Goal: Transaction & Acquisition: Purchase product/service

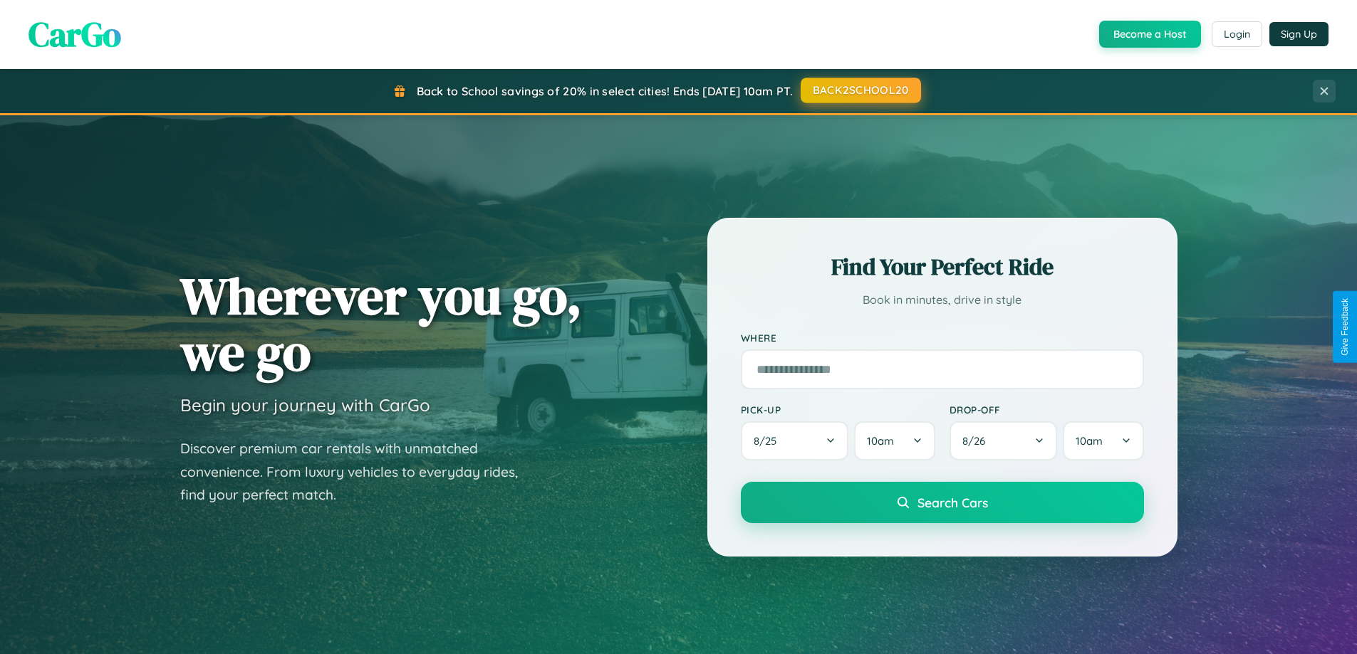
click at [860, 90] on button "BACK2SCHOOL20" at bounding box center [860, 91] width 120 height 26
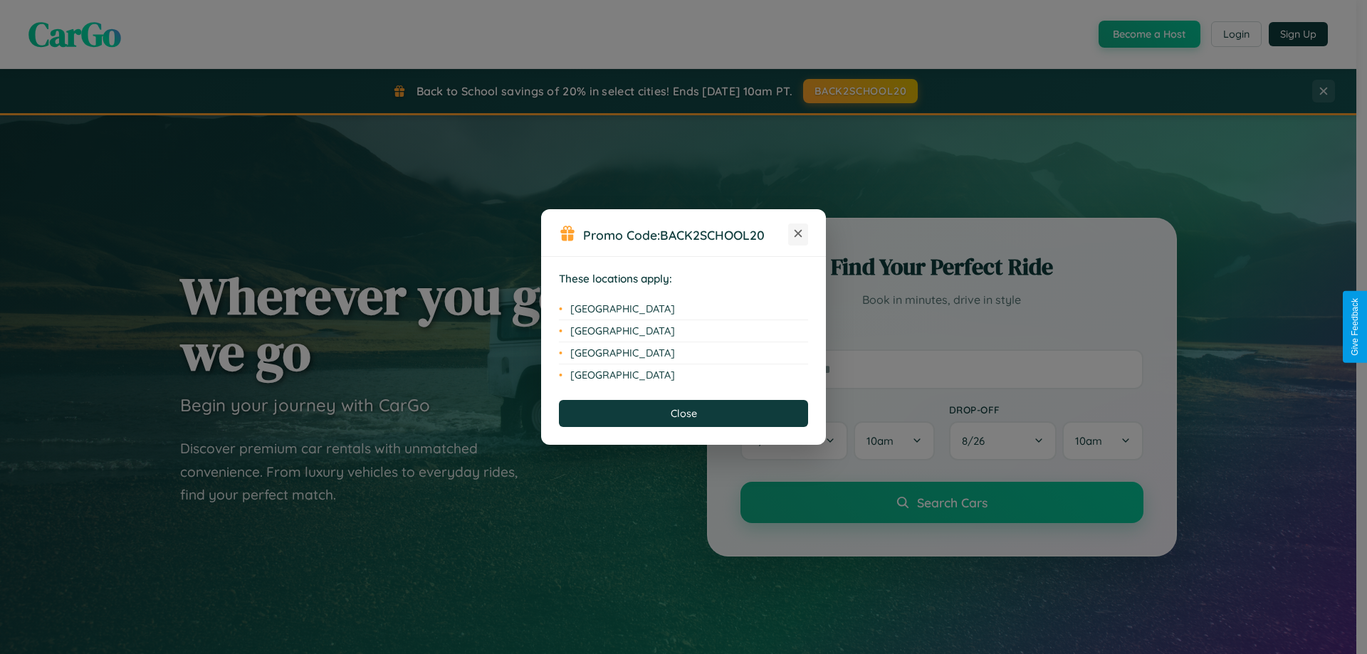
click at [798, 234] on icon at bounding box center [799, 234] width 8 height 8
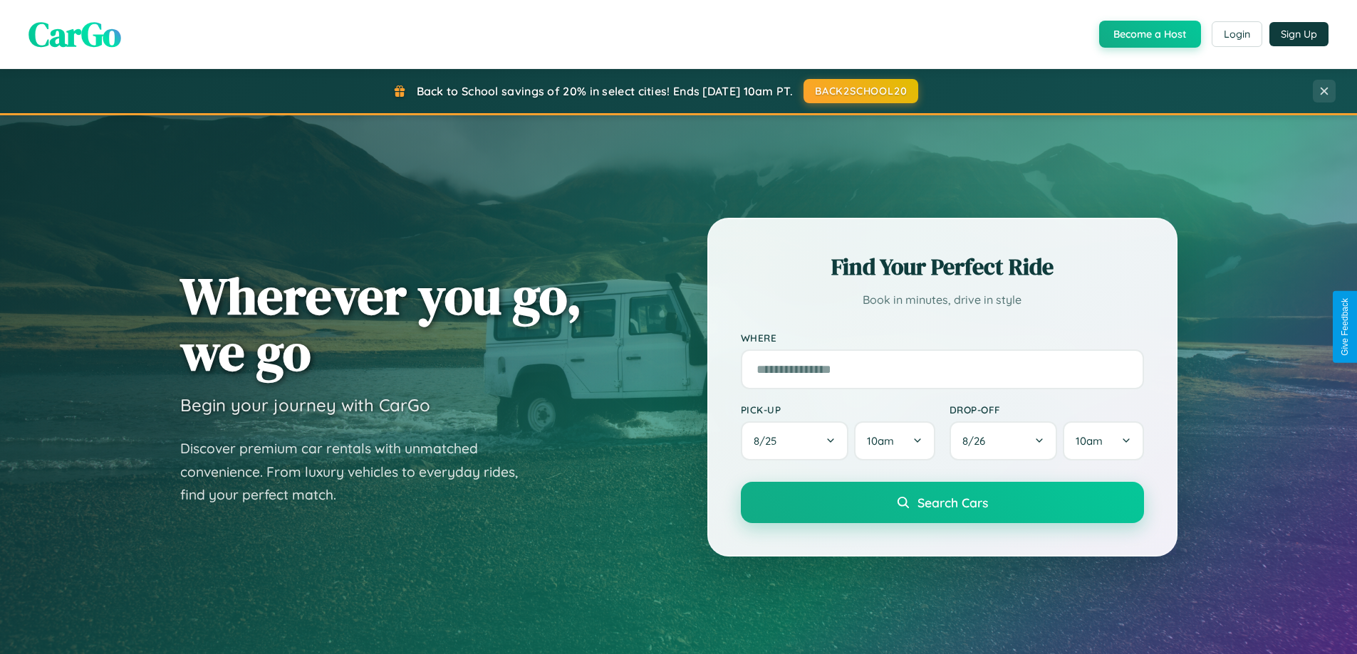
scroll to position [42, 0]
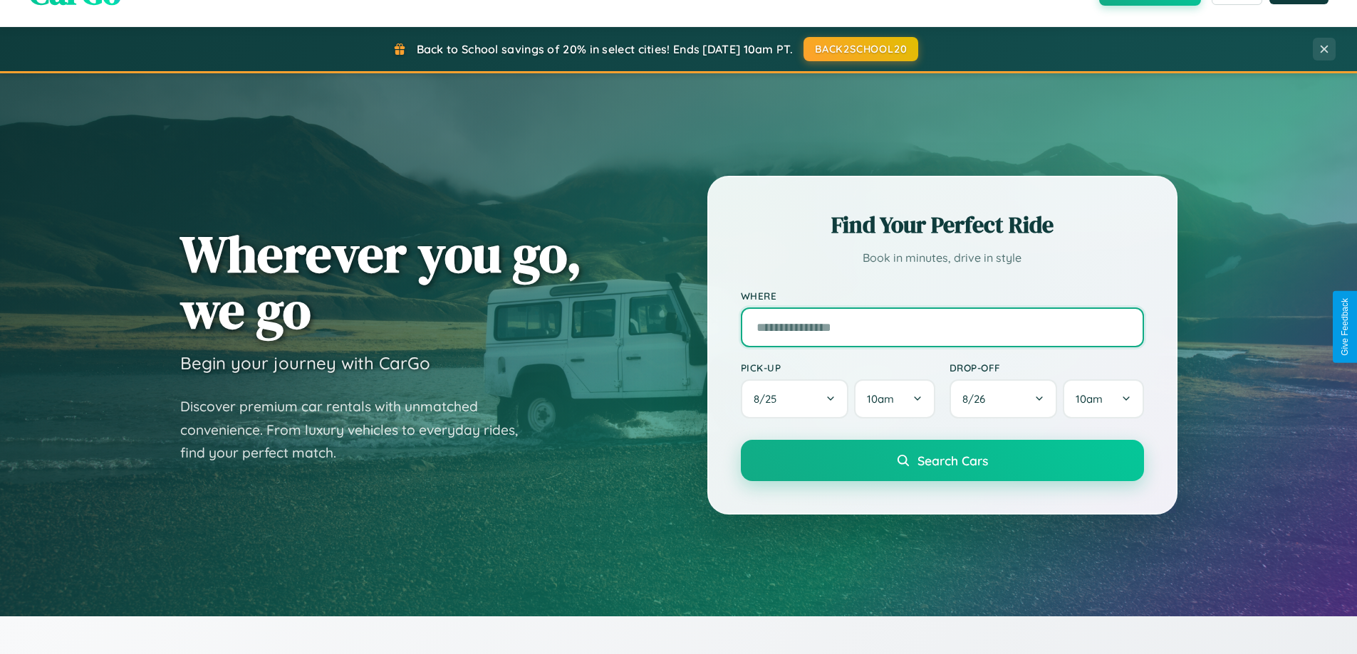
click at [941, 327] on input "text" at bounding box center [942, 328] width 403 height 40
type input "**********"
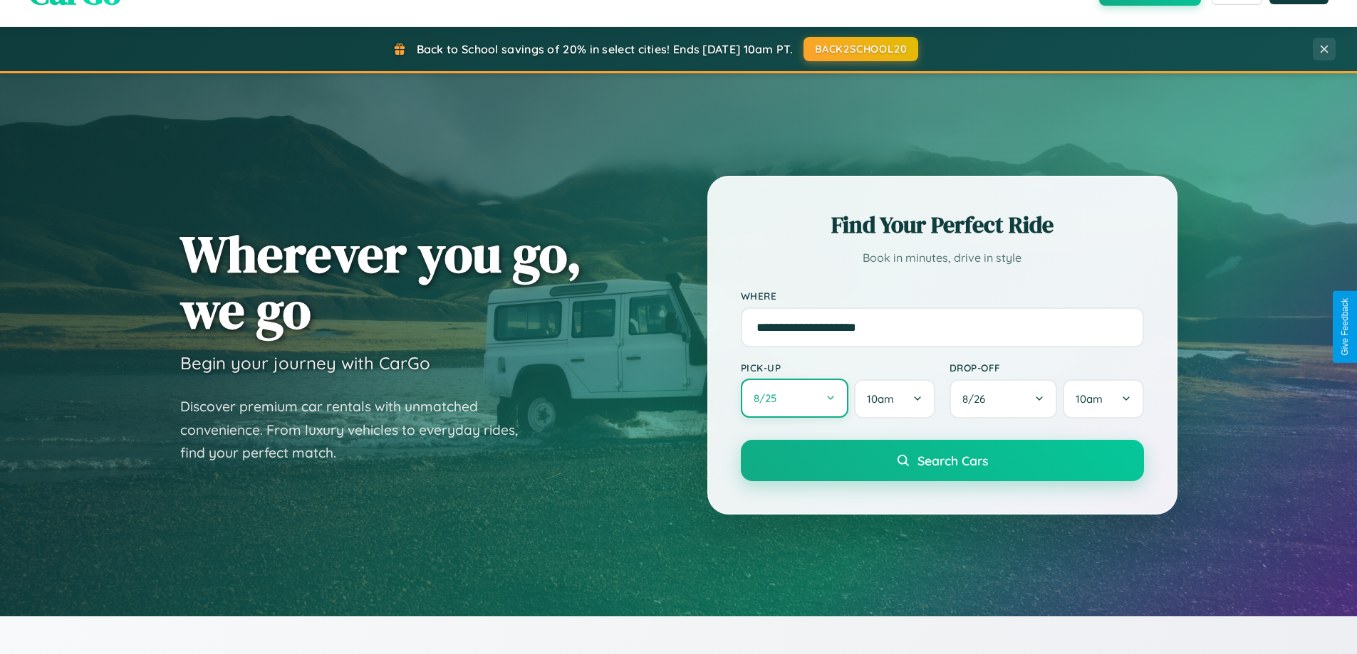
click at [794, 399] on button "8 / 25" at bounding box center [795, 398] width 108 height 39
select select "*"
select select "****"
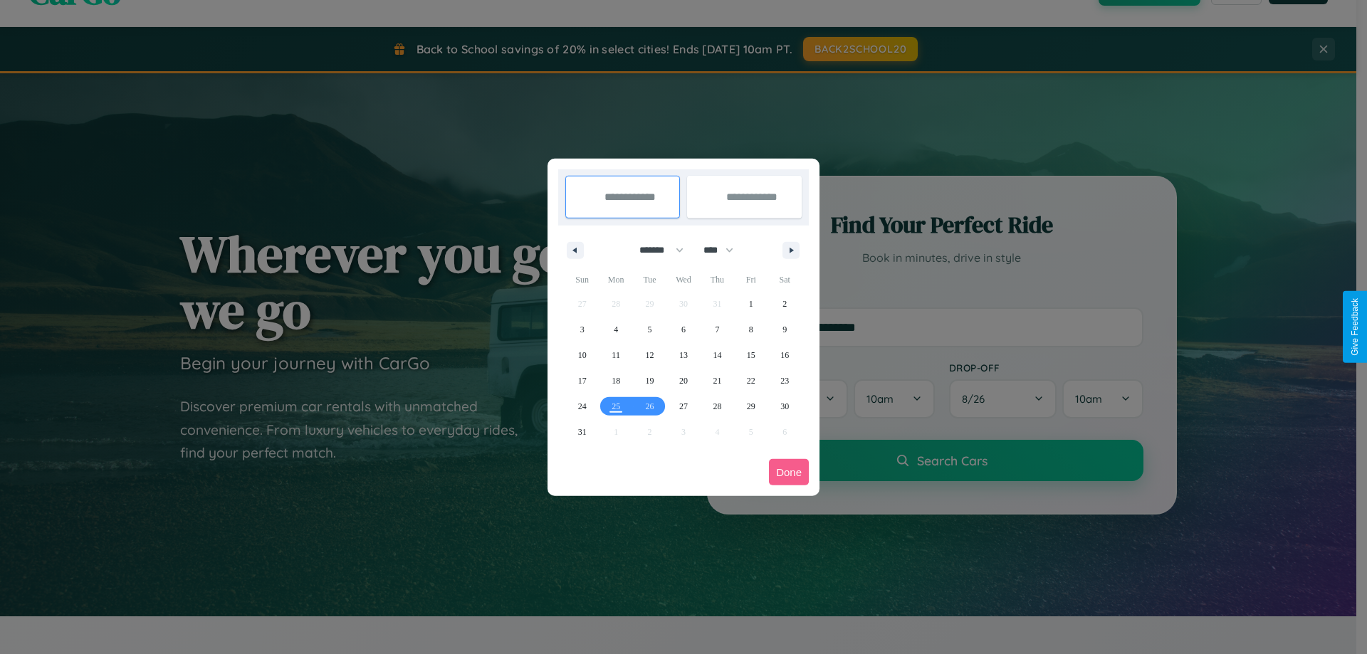
drag, startPoint x: 655, startPoint y: 250, endPoint x: 684, endPoint y: 286, distance: 45.6
click at [655, 250] on select "******* ******** ***** ***** *** **** **** ****** ********* ******* ******** **…" at bounding box center [659, 251] width 61 height 24
select select "**"
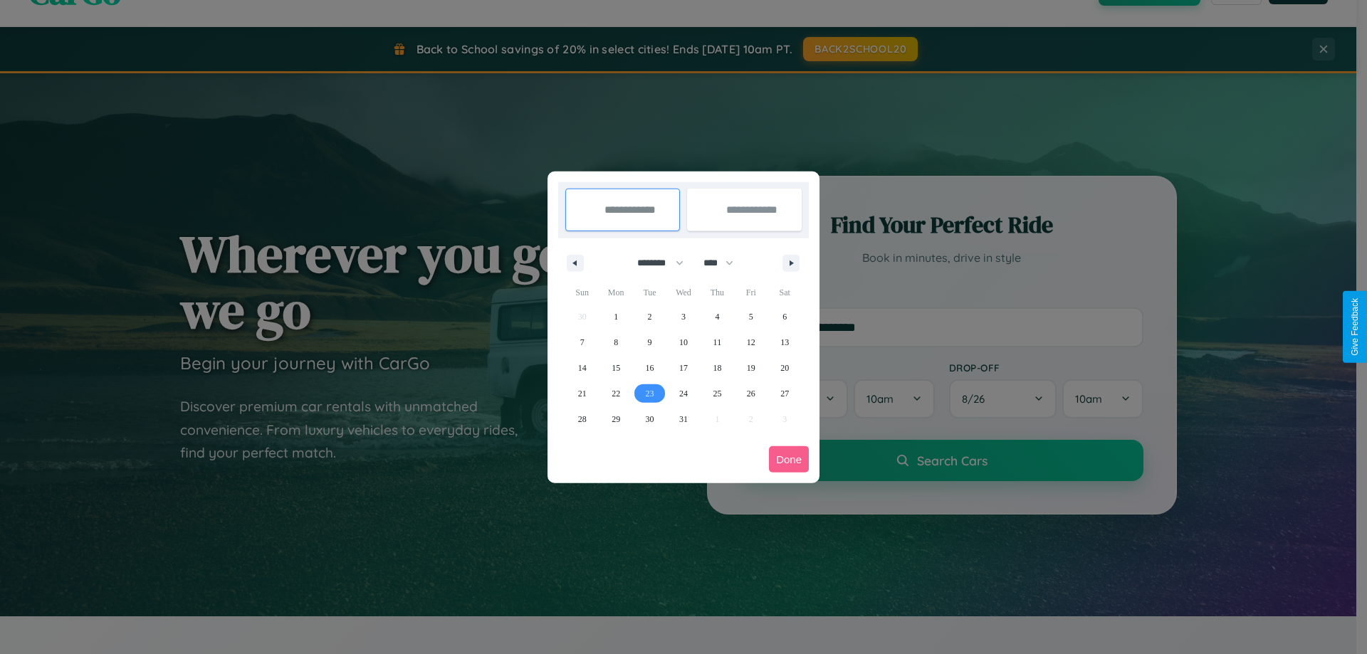
click at [649, 393] on span "23" at bounding box center [650, 394] width 9 height 26
type input "**********"
click at [751, 393] on span "26" at bounding box center [751, 394] width 9 height 26
type input "**********"
click at [789, 459] on button "Done" at bounding box center [789, 460] width 40 height 26
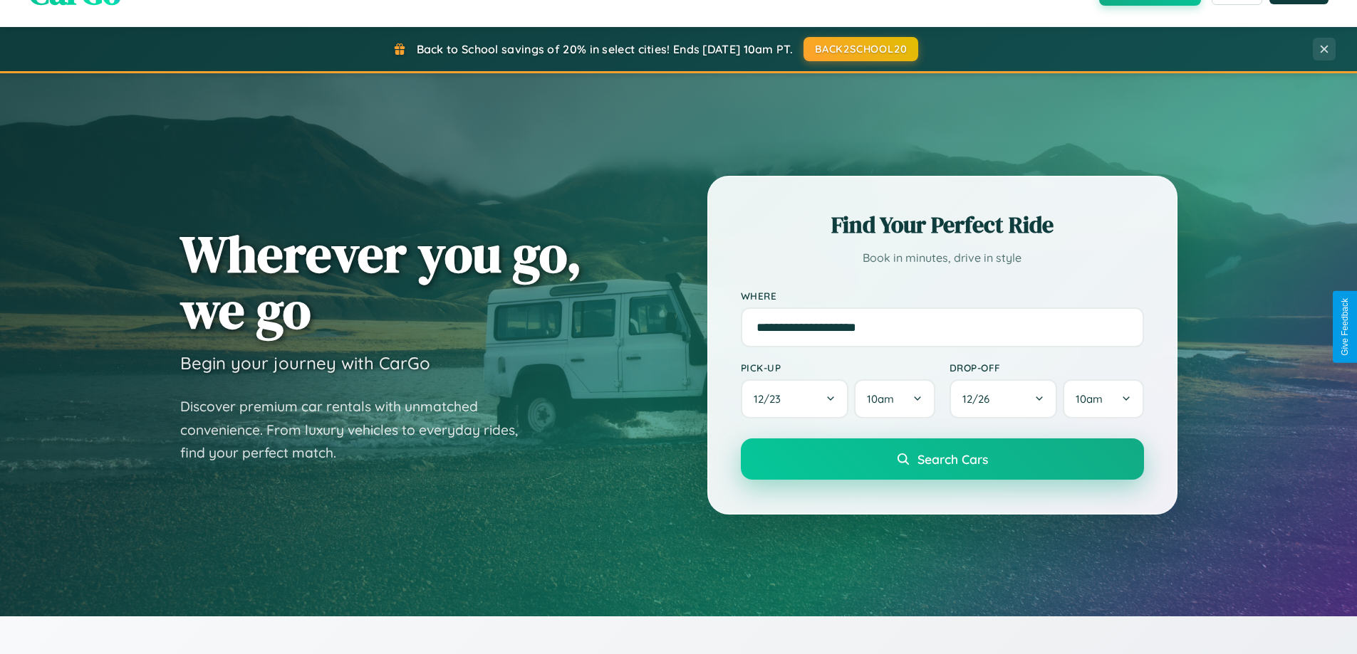
click at [941, 459] on span "Search Cars" at bounding box center [952, 459] width 71 height 16
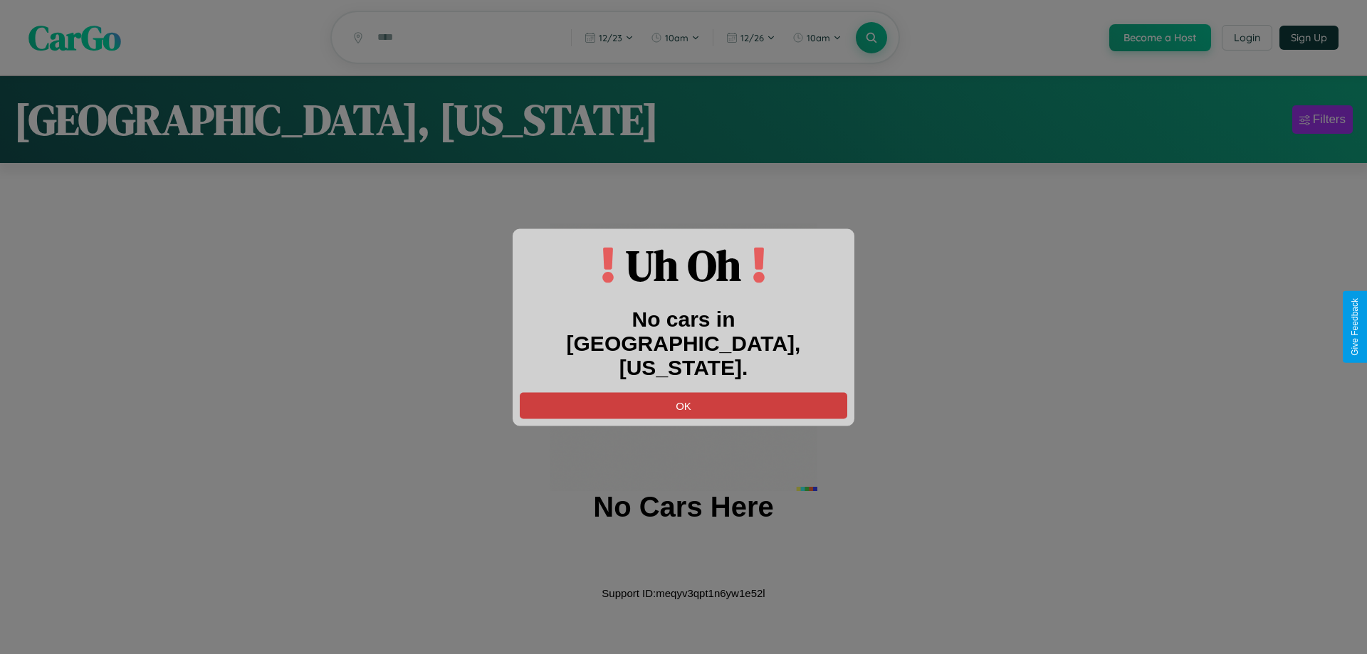
click at [684, 393] on button "OK" at bounding box center [684, 405] width 328 height 26
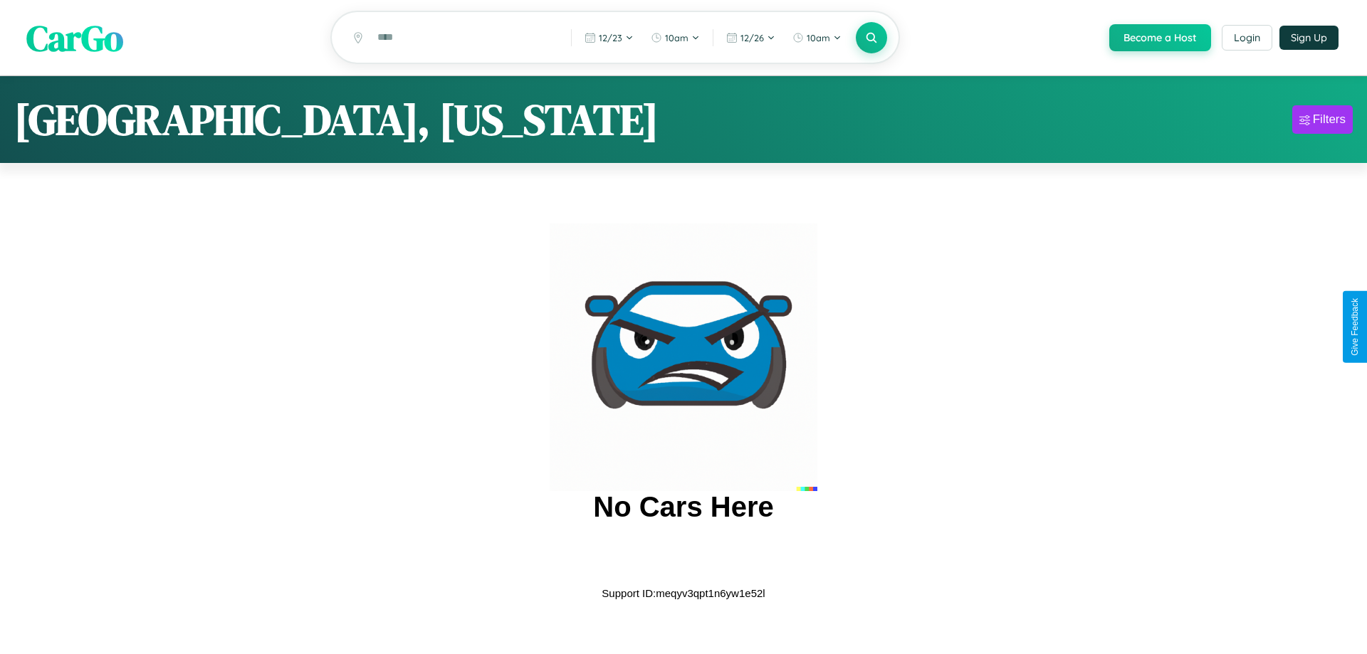
click at [75, 38] on span "CarGo" at bounding box center [74, 37] width 97 height 49
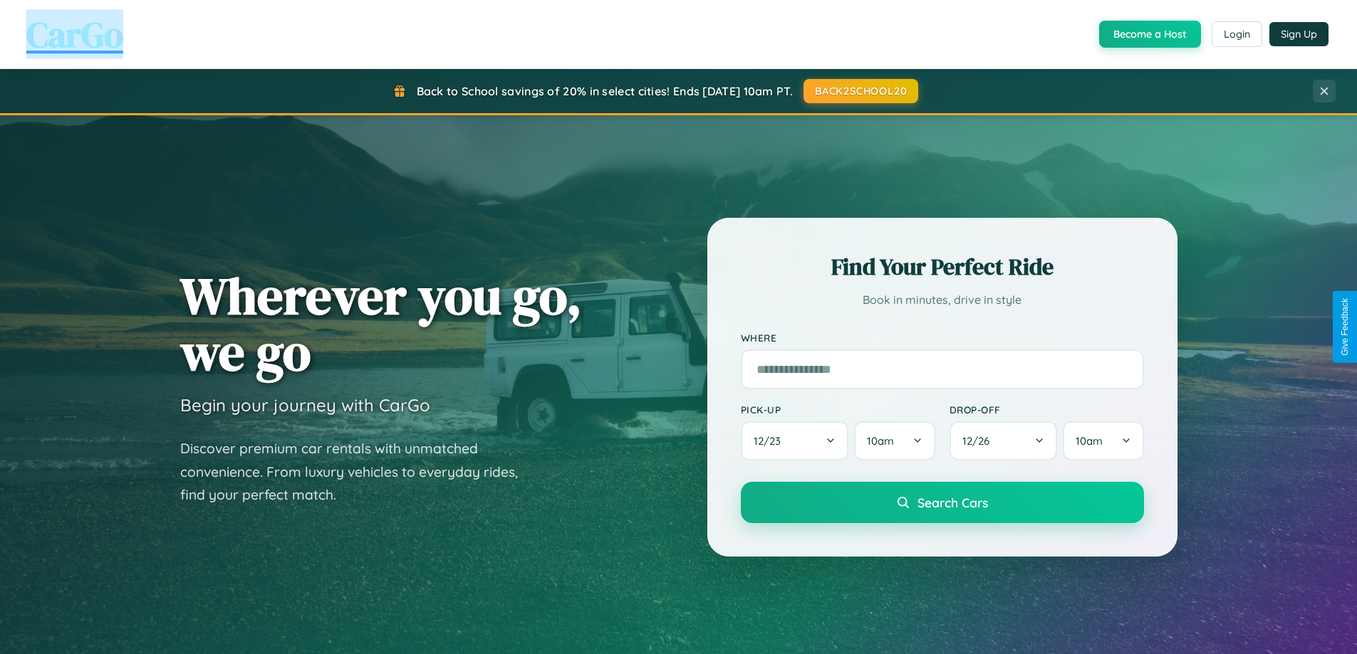
scroll to position [614, 0]
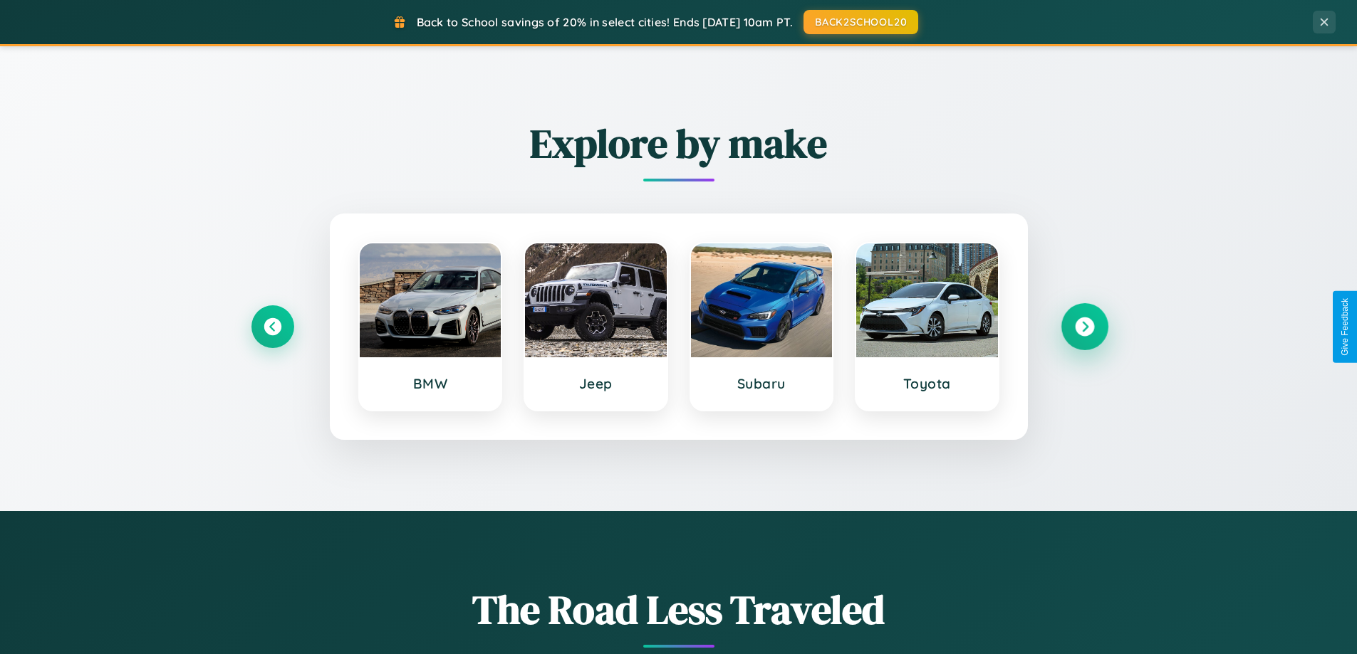
click at [1084, 327] on icon at bounding box center [1084, 327] width 19 height 19
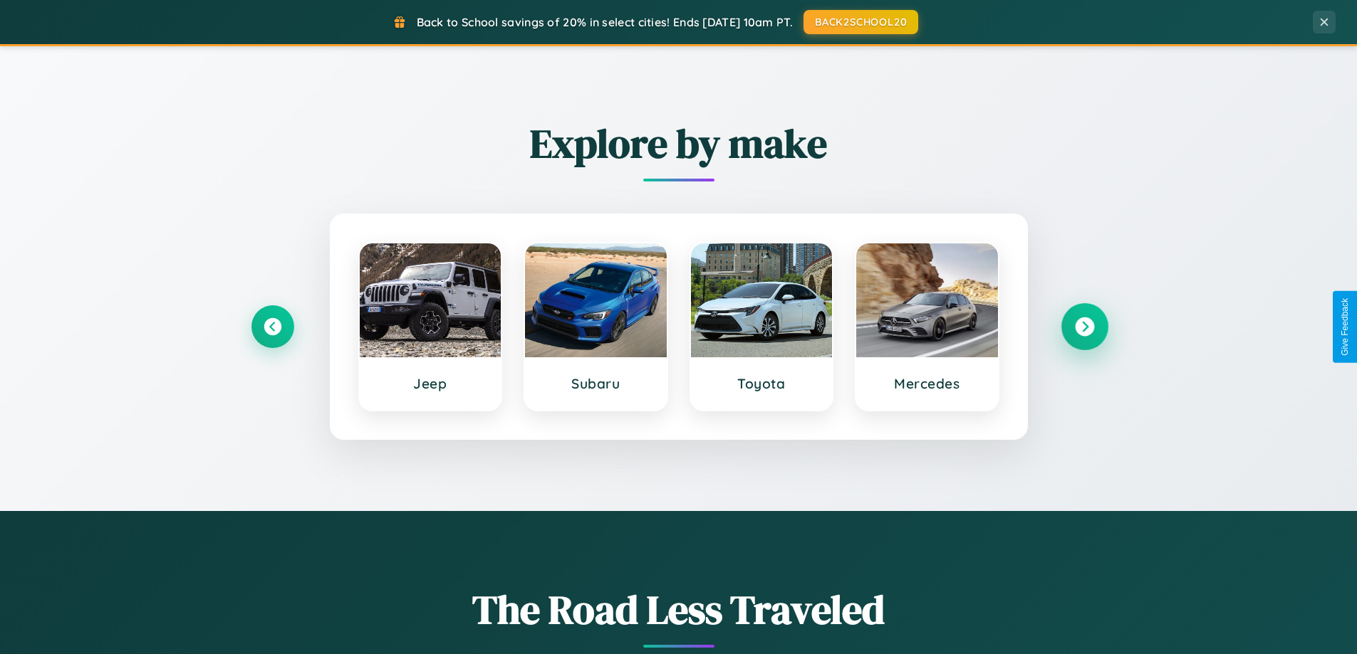
click at [1084, 327] on icon at bounding box center [1084, 327] width 19 height 19
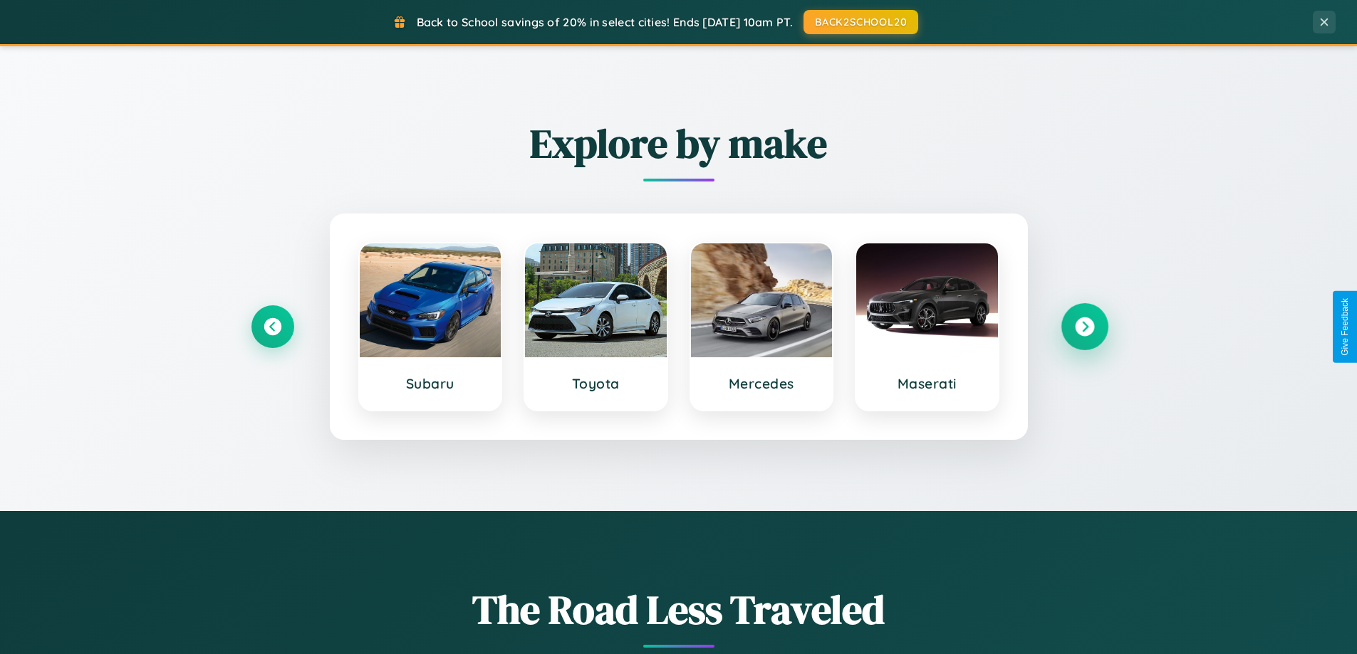
click at [1084, 327] on icon at bounding box center [1084, 327] width 19 height 19
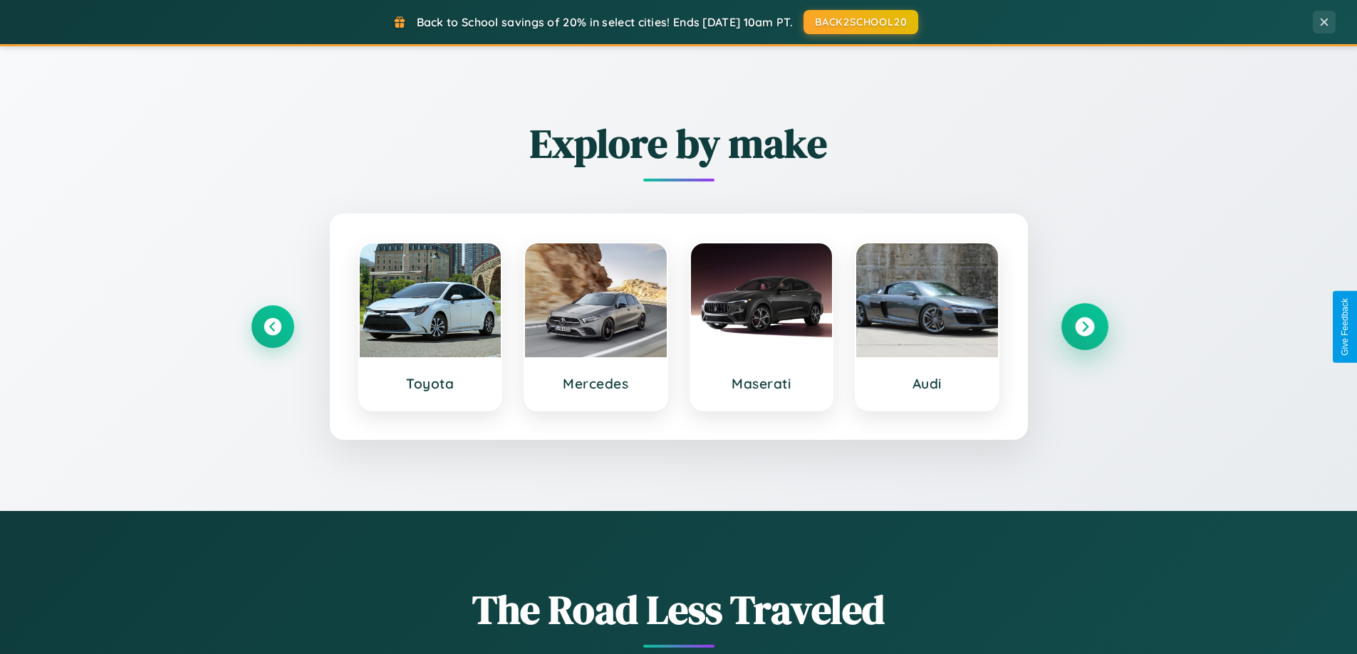
click at [1084, 327] on icon at bounding box center [1084, 327] width 19 height 19
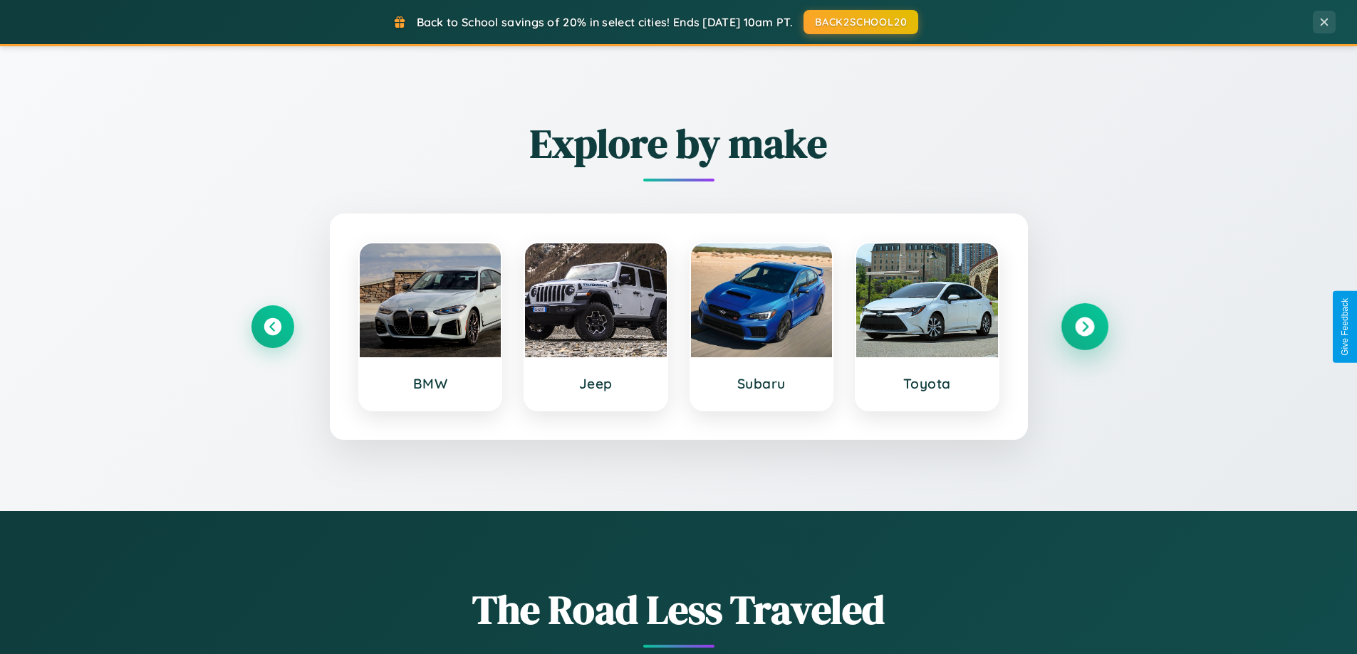
click at [1084, 327] on icon at bounding box center [1084, 327] width 19 height 19
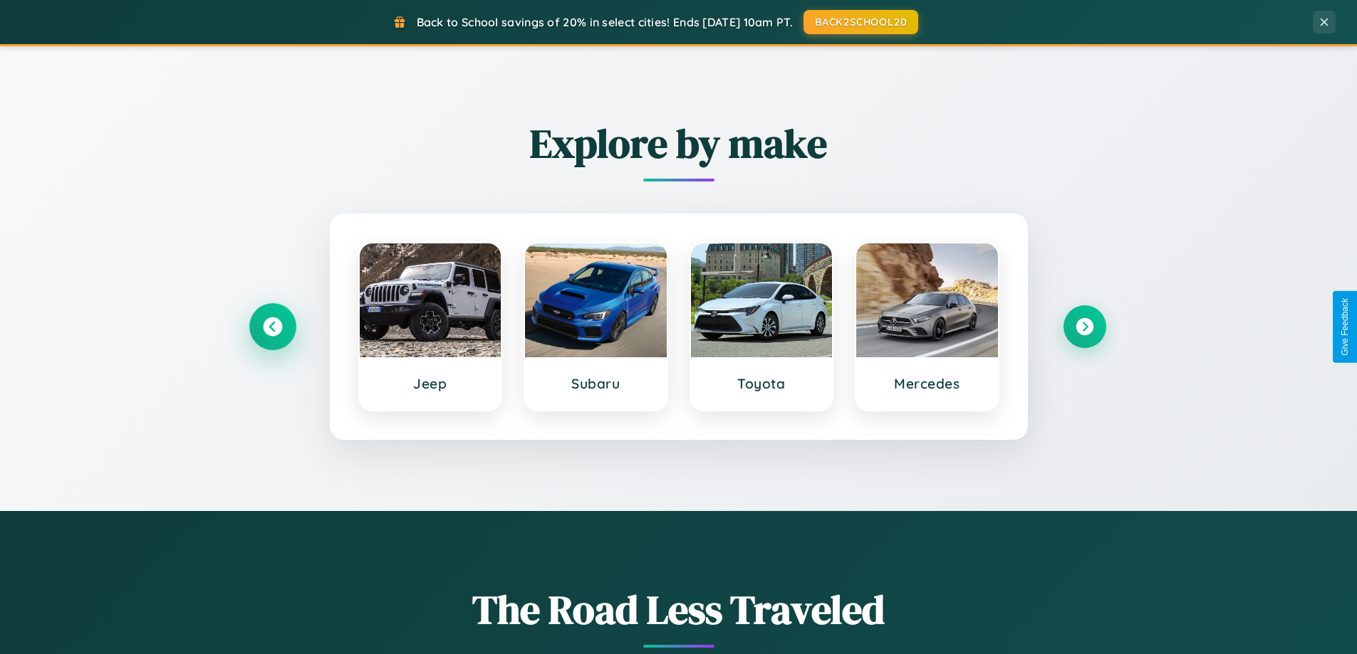
click at [272, 327] on icon at bounding box center [272, 327] width 19 height 19
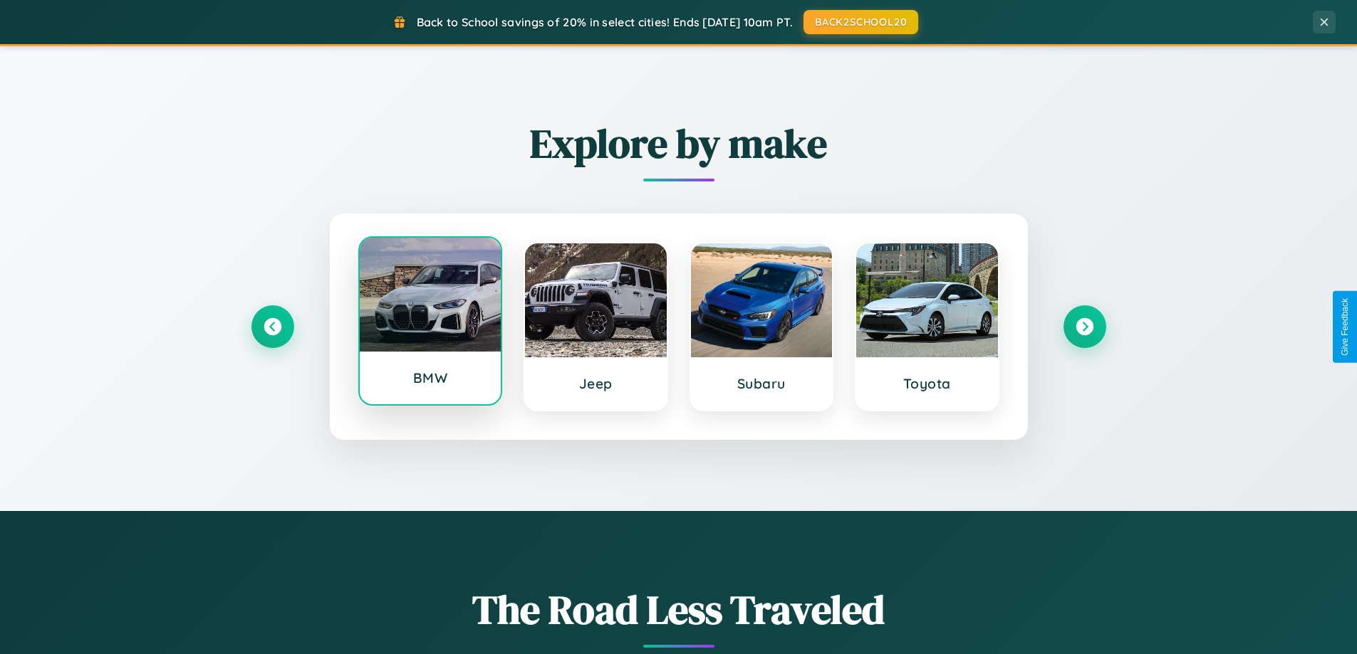
click at [429, 324] on div at bounding box center [431, 295] width 142 height 114
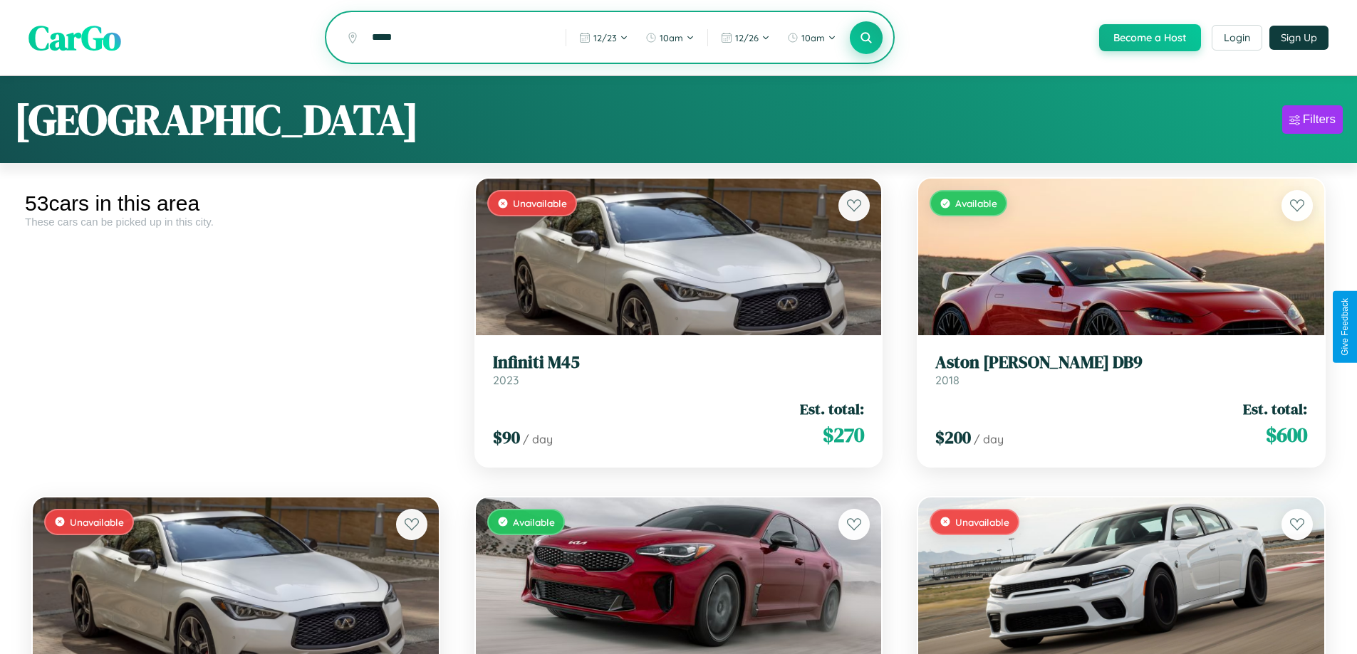
click at [865, 38] on icon at bounding box center [867, 38] width 14 height 14
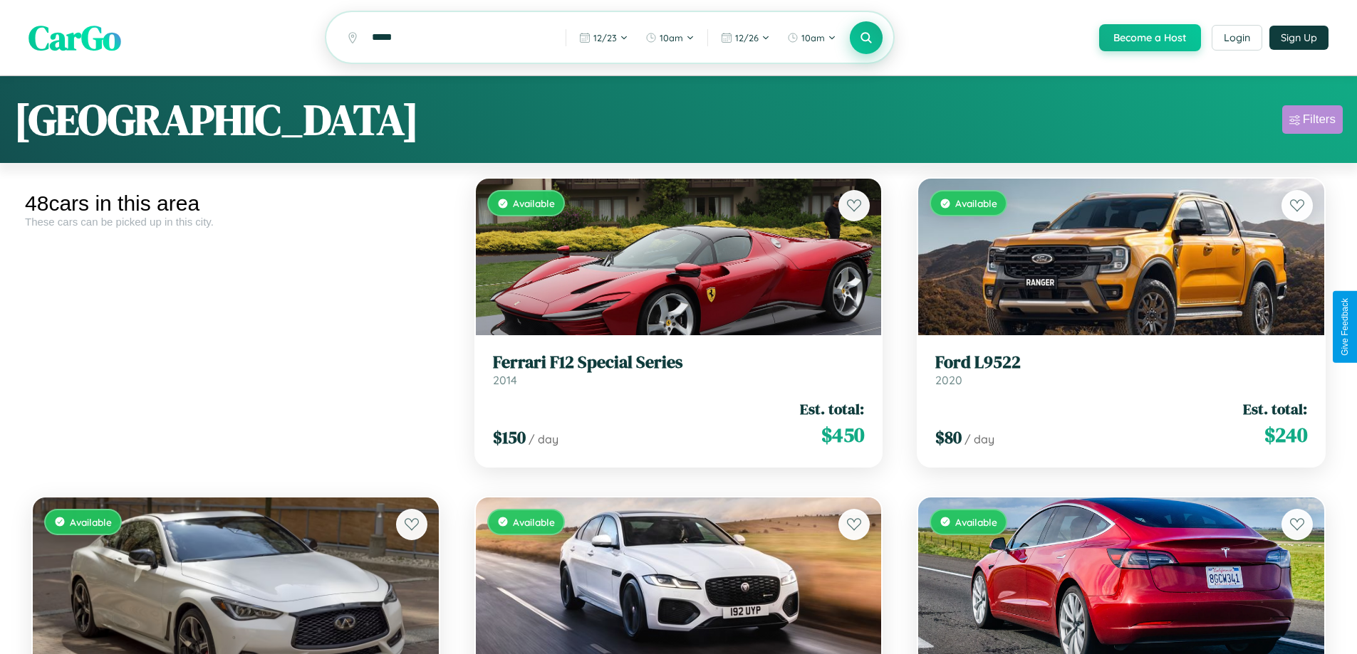
click at [1312, 122] on div "Filters" at bounding box center [1318, 120] width 33 height 14
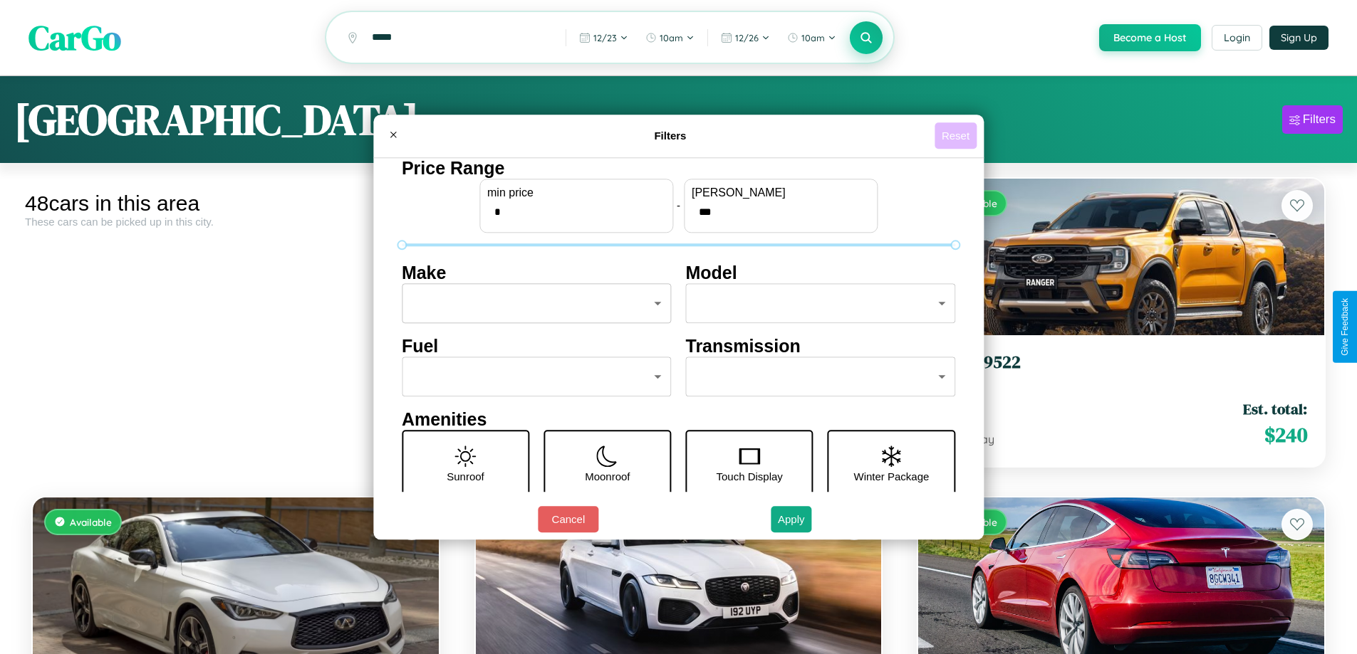
click at [957, 135] on button "Reset" at bounding box center [955, 135] width 42 height 26
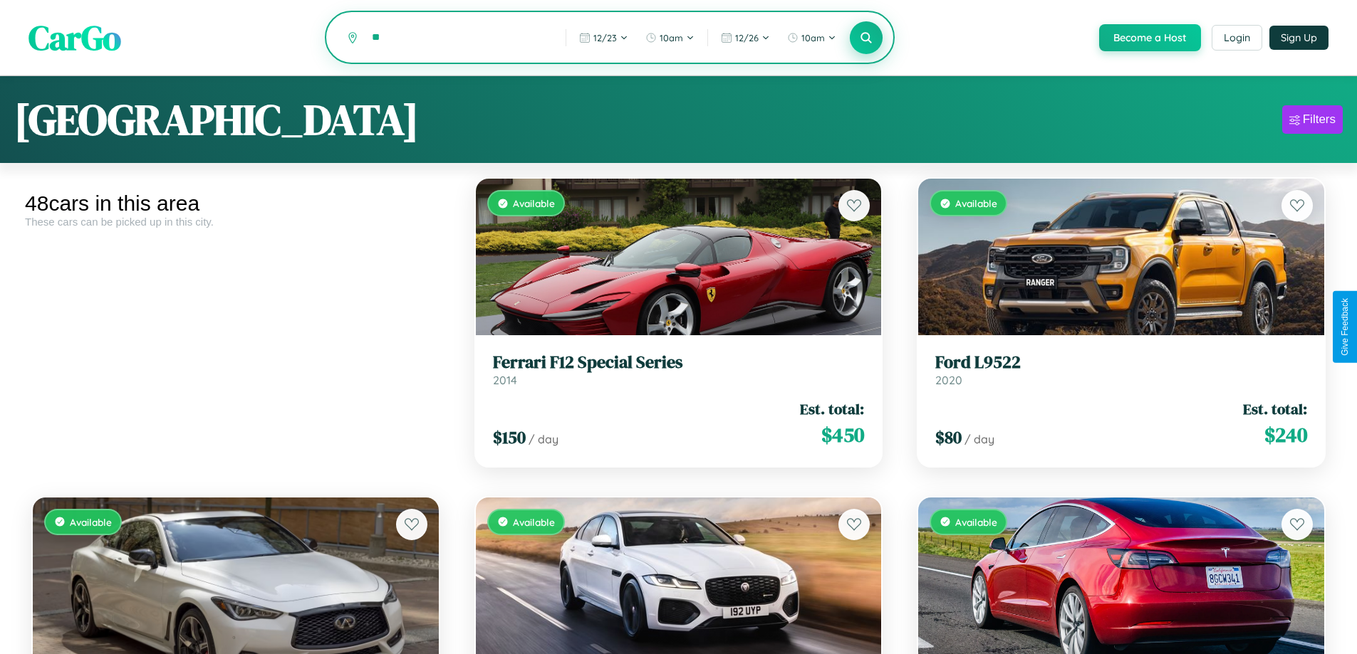
type input "*"
type input "**********"
click at [865, 38] on icon at bounding box center [867, 38] width 14 height 14
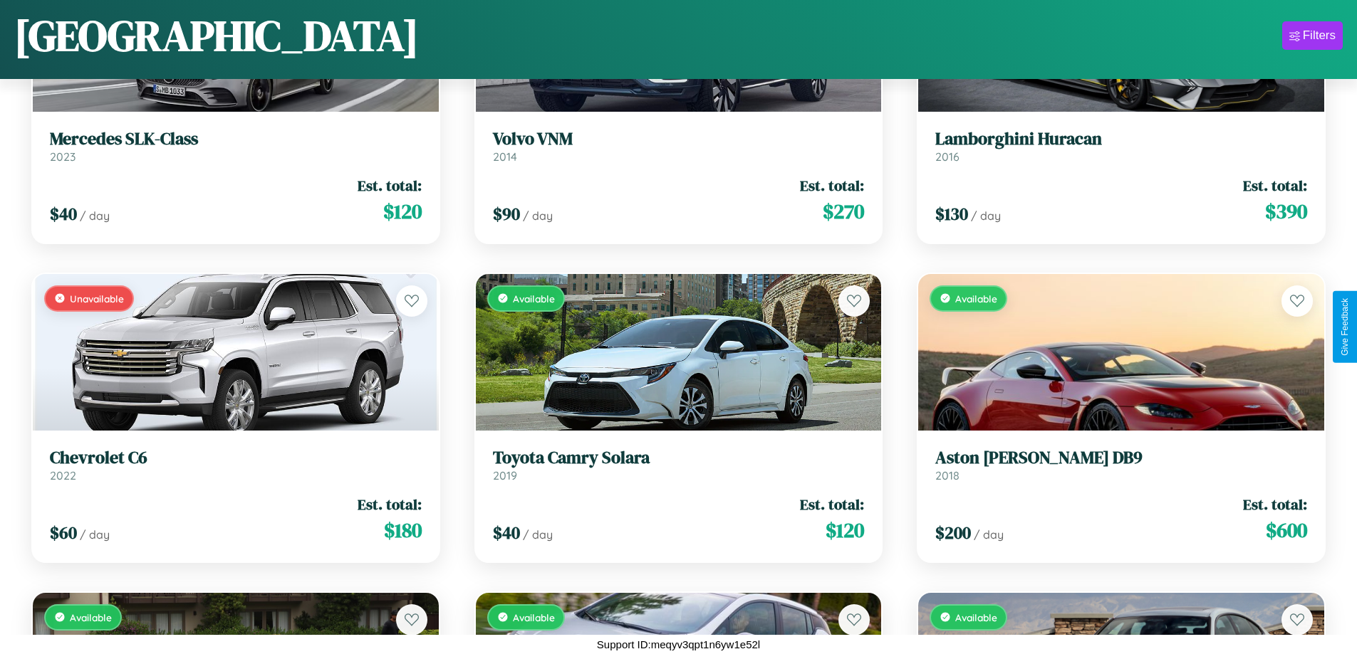
scroll to position [2433, 0]
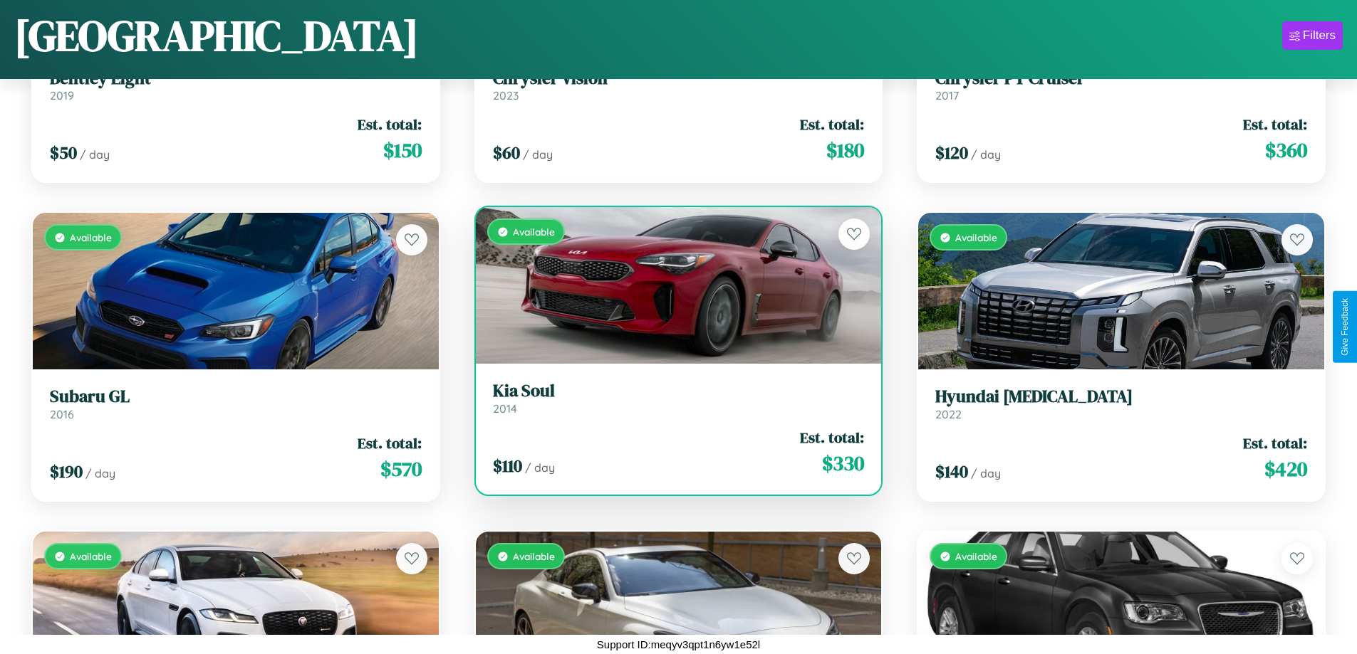
click at [672, 402] on link "Kia Soul 2014" at bounding box center [679, 398] width 372 height 35
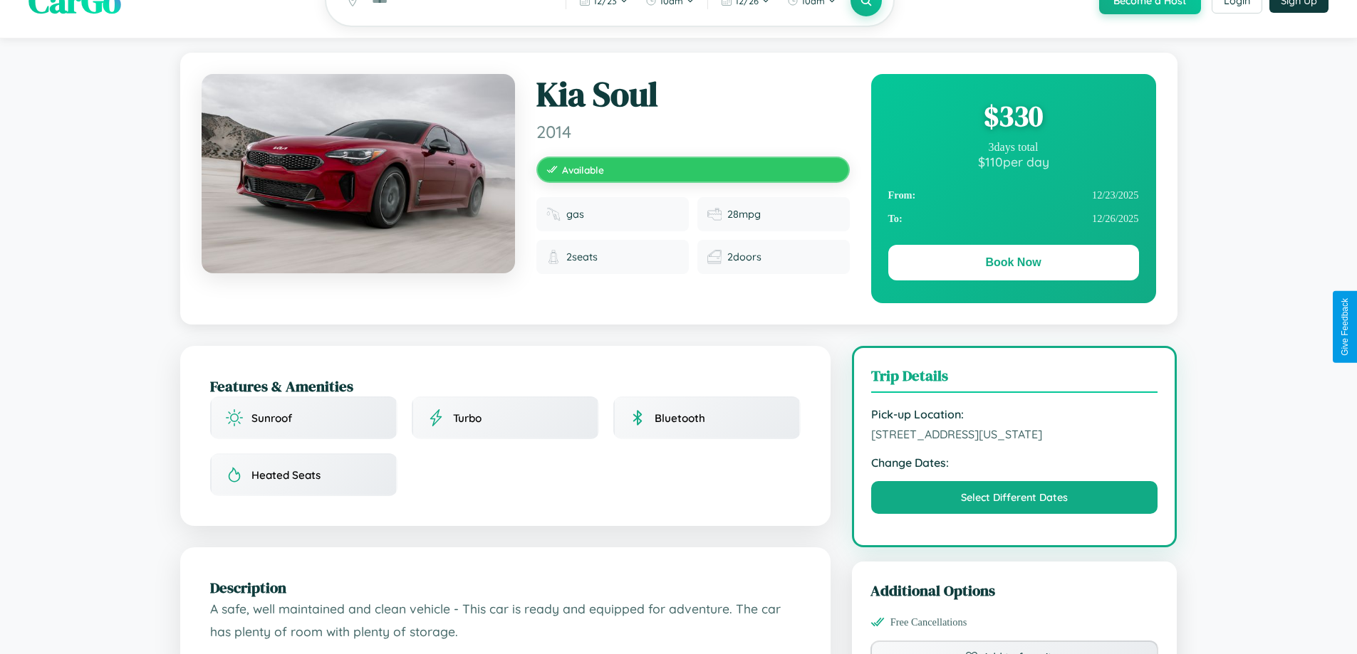
scroll to position [154, 0]
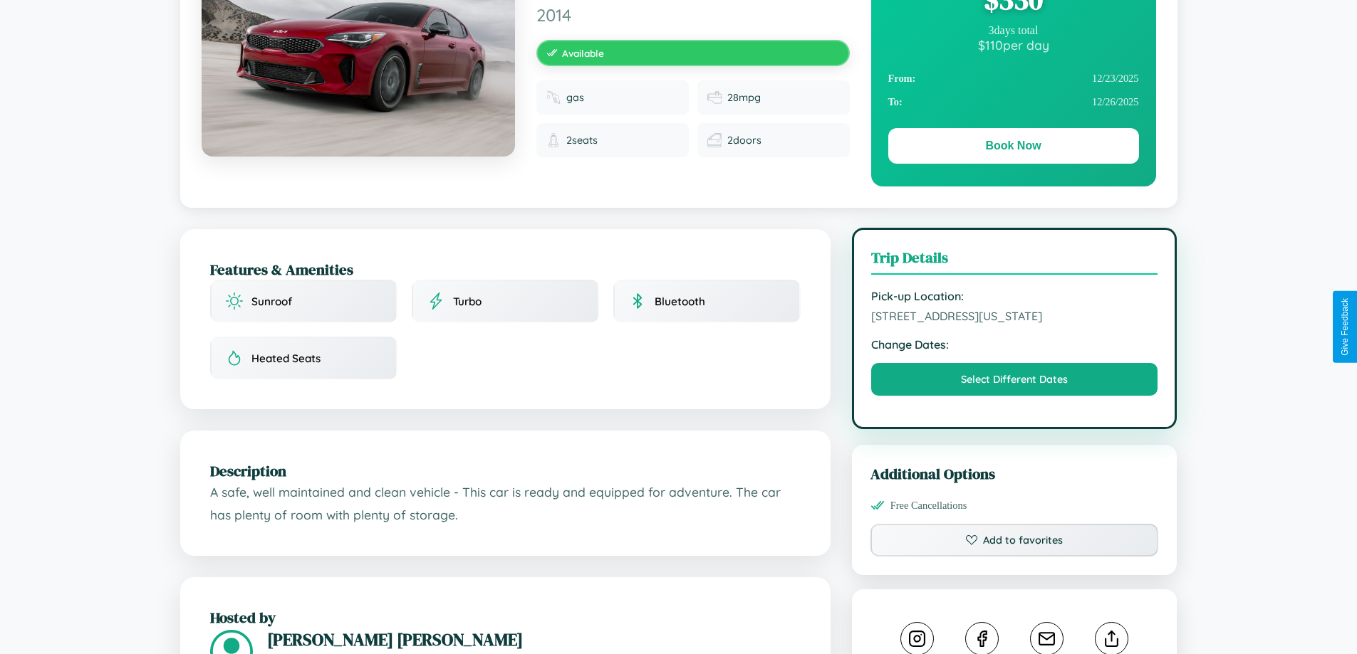
click at [1014, 323] on span "[STREET_ADDRESS][US_STATE]" at bounding box center [1014, 316] width 287 height 14
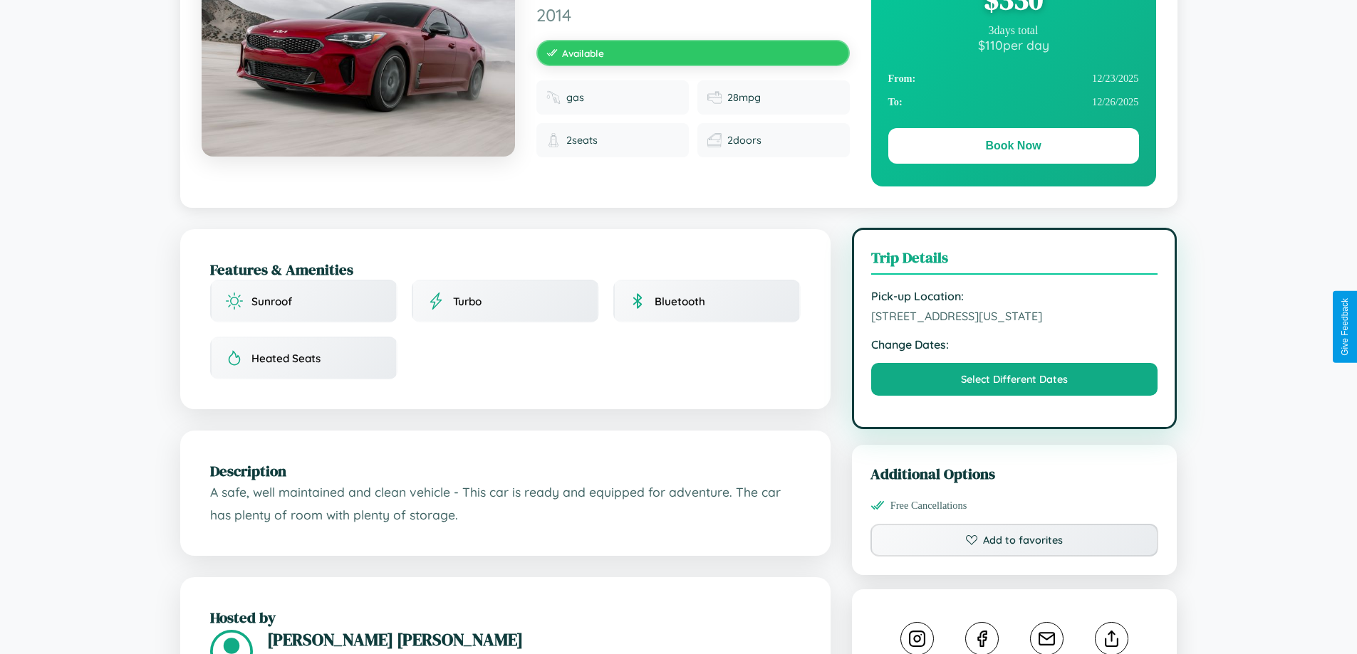
click at [1014, 323] on span "[STREET_ADDRESS][US_STATE]" at bounding box center [1014, 316] width 287 height 14
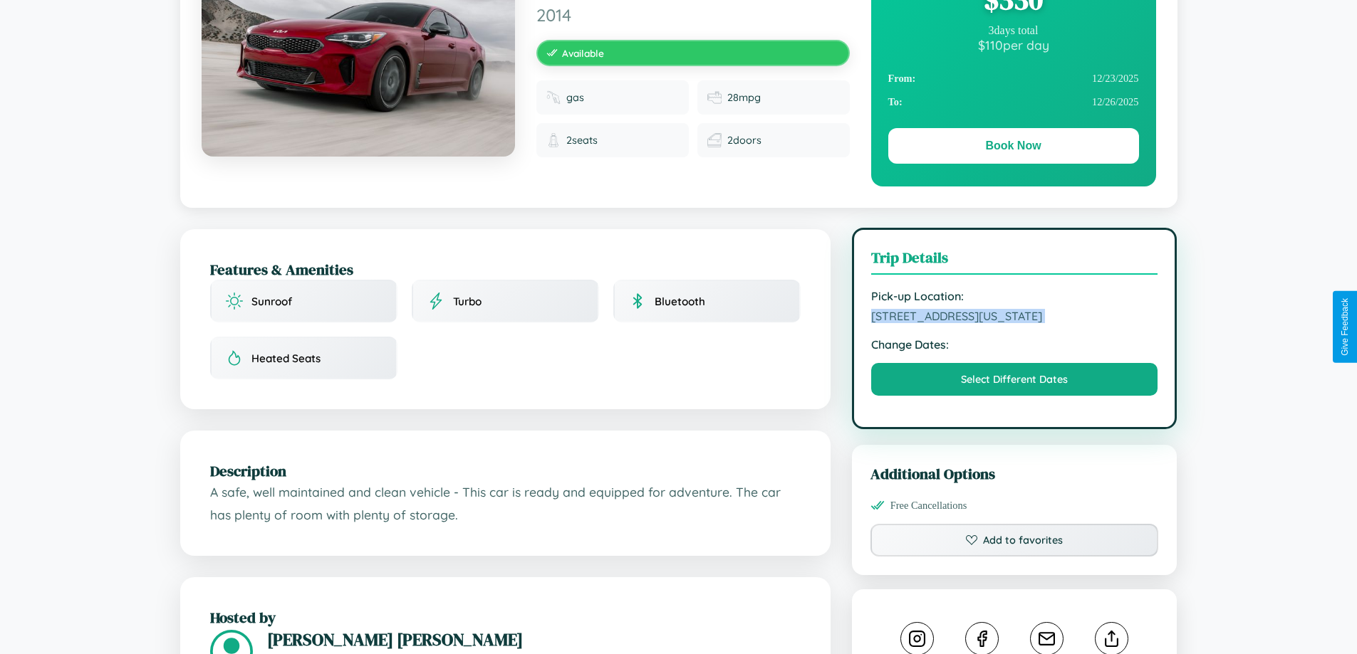
click at [1014, 323] on span "[STREET_ADDRESS][US_STATE]" at bounding box center [1014, 316] width 287 height 14
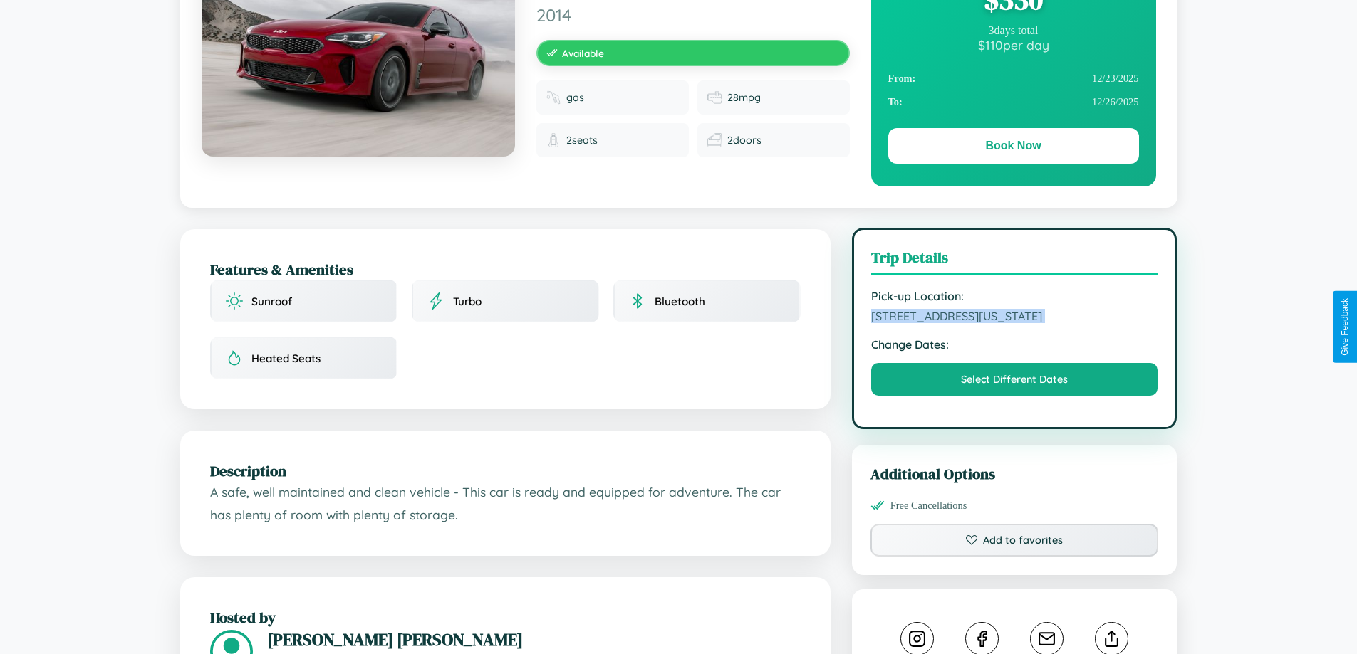
click at [1014, 323] on span "[STREET_ADDRESS][US_STATE]" at bounding box center [1014, 316] width 287 height 14
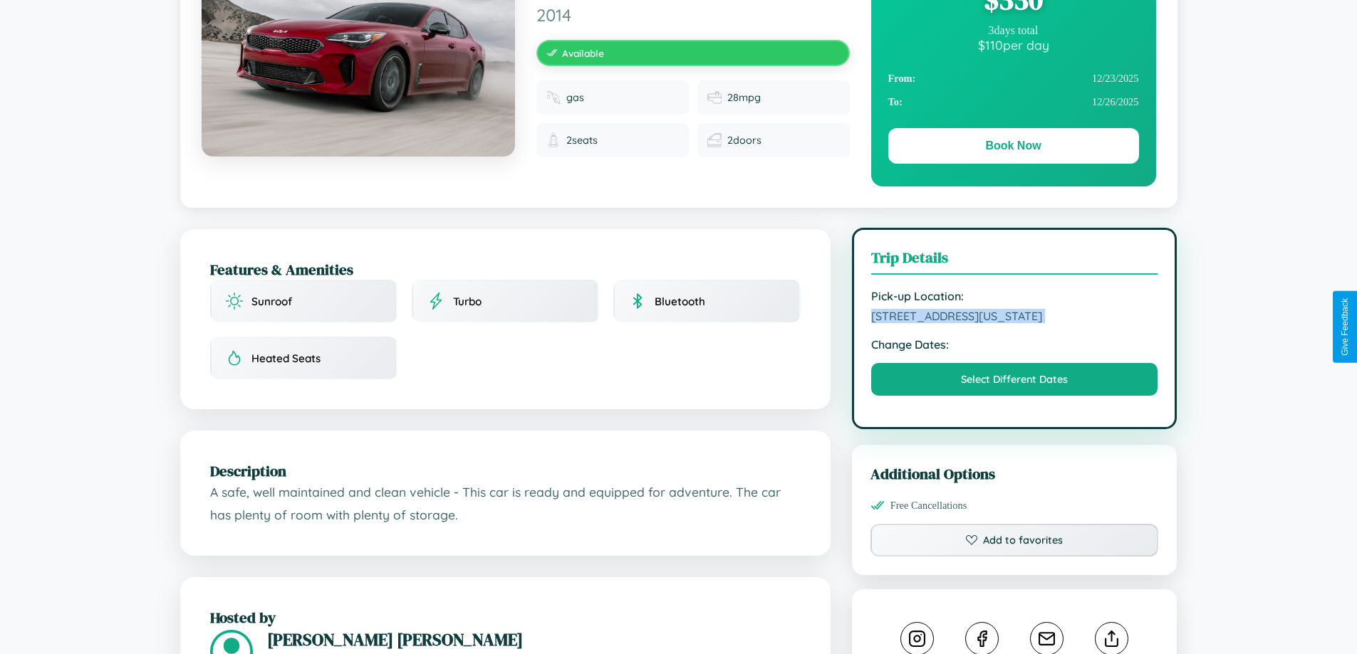
click at [1014, 323] on span "[STREET_ADDRESS][US_STATE]" at bounding box center [1014, 316] width 287 height 14
click at [1014, 323] on span "4513 Church Street Los Angeles California 10004 United States" at bounding box center [1014, 316] width 287 height 14
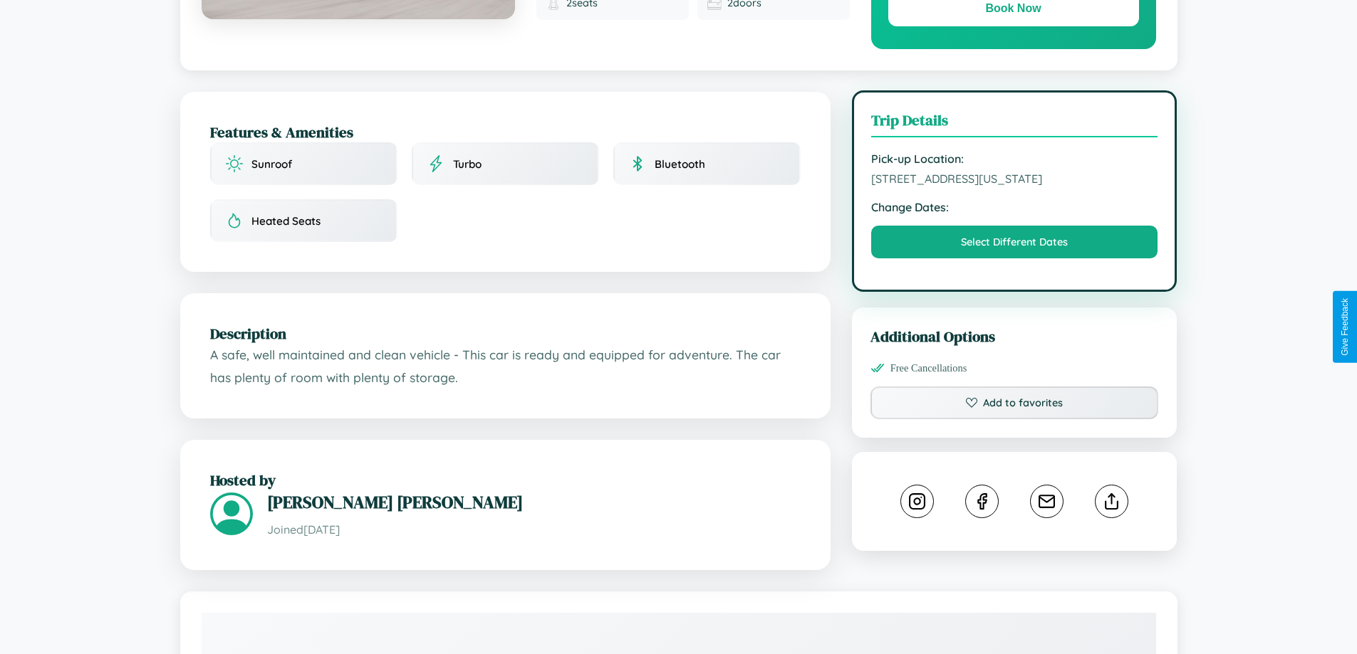
scroll to position [384, 0]
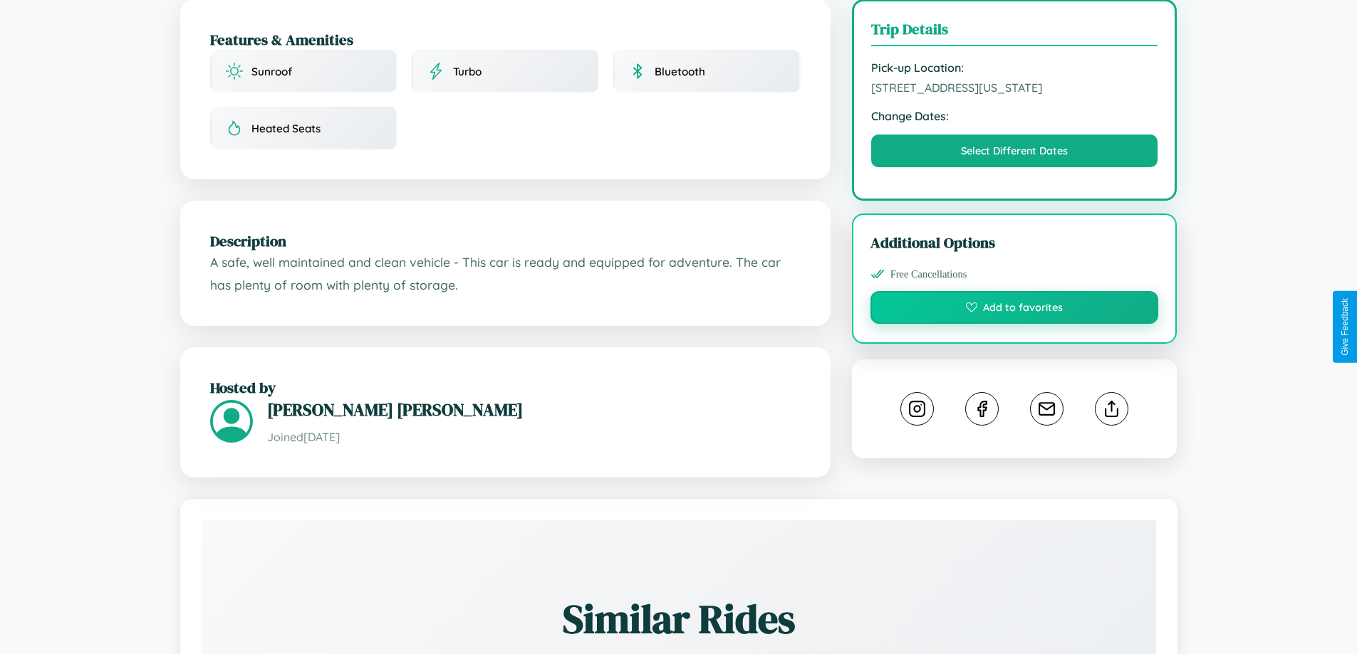
click at [1014, 324] on button "Add to favorites" at bounding box center [1014, 307] width 288 height 33
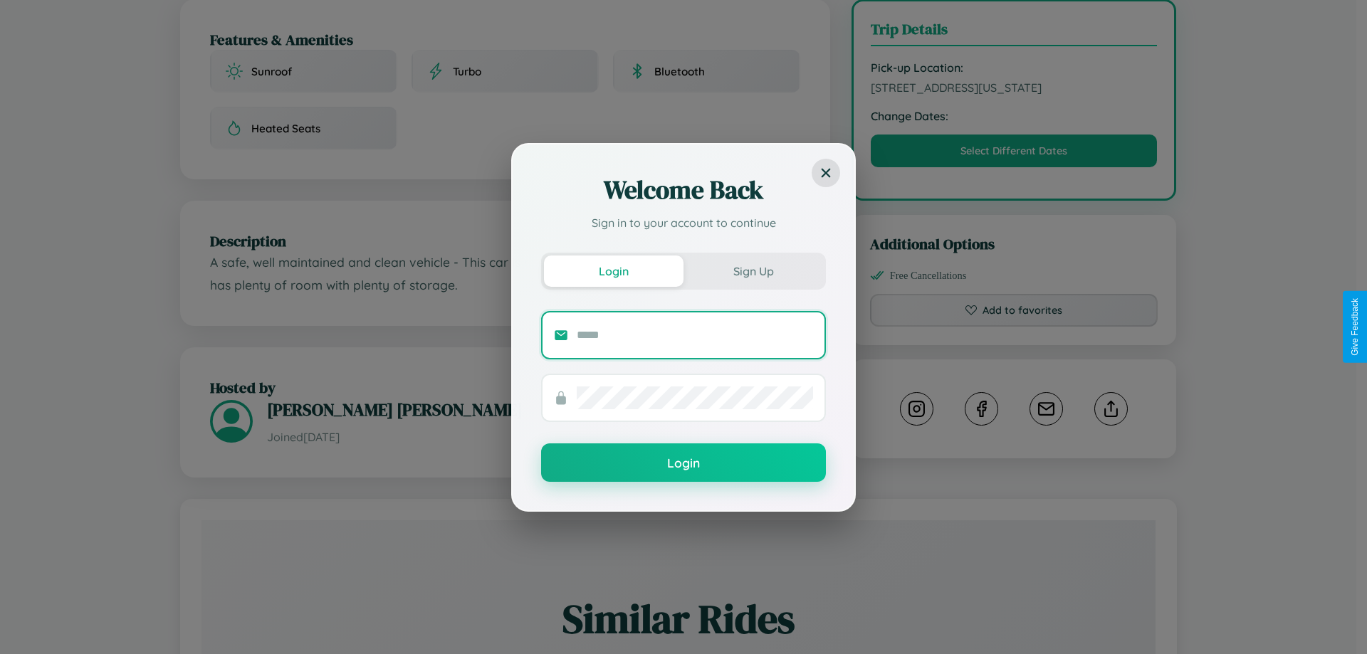
click at [695, 335] on input "text" at bounding box center [695, 335] width 236 height 23
type input "**********"
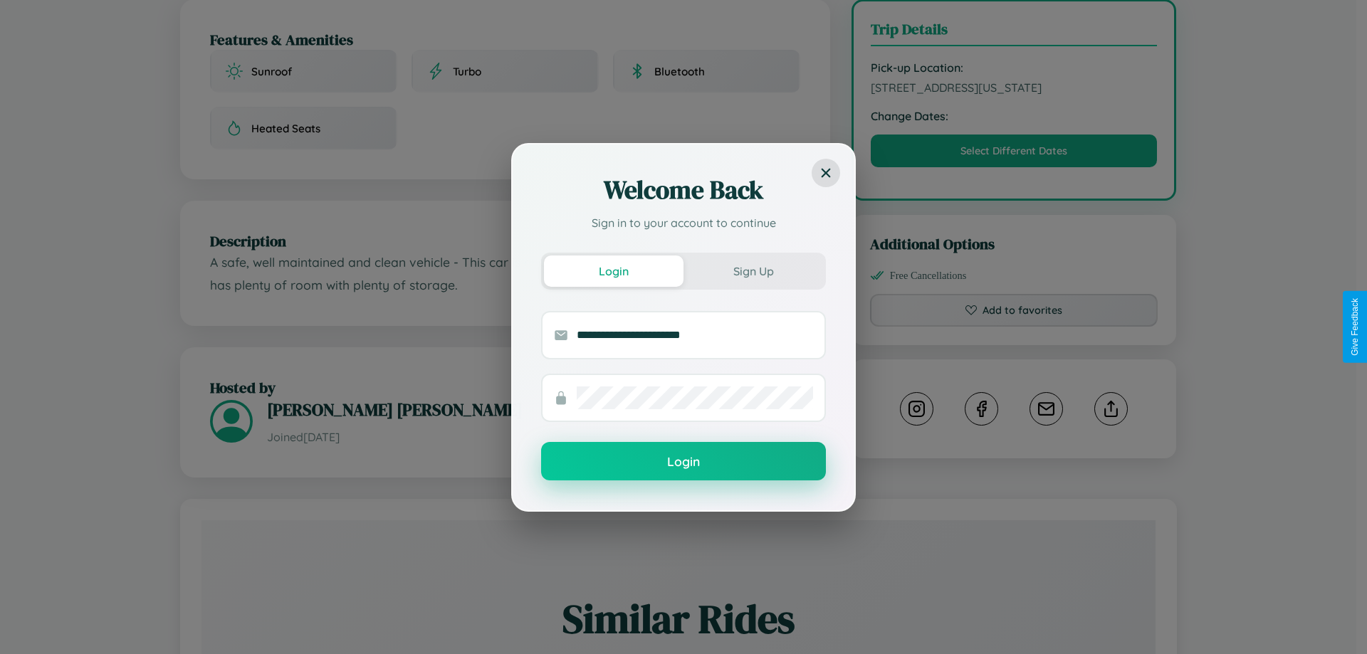
click at [684, 462] on button "Login" at bounding box center [683, 461] width 285 height 38
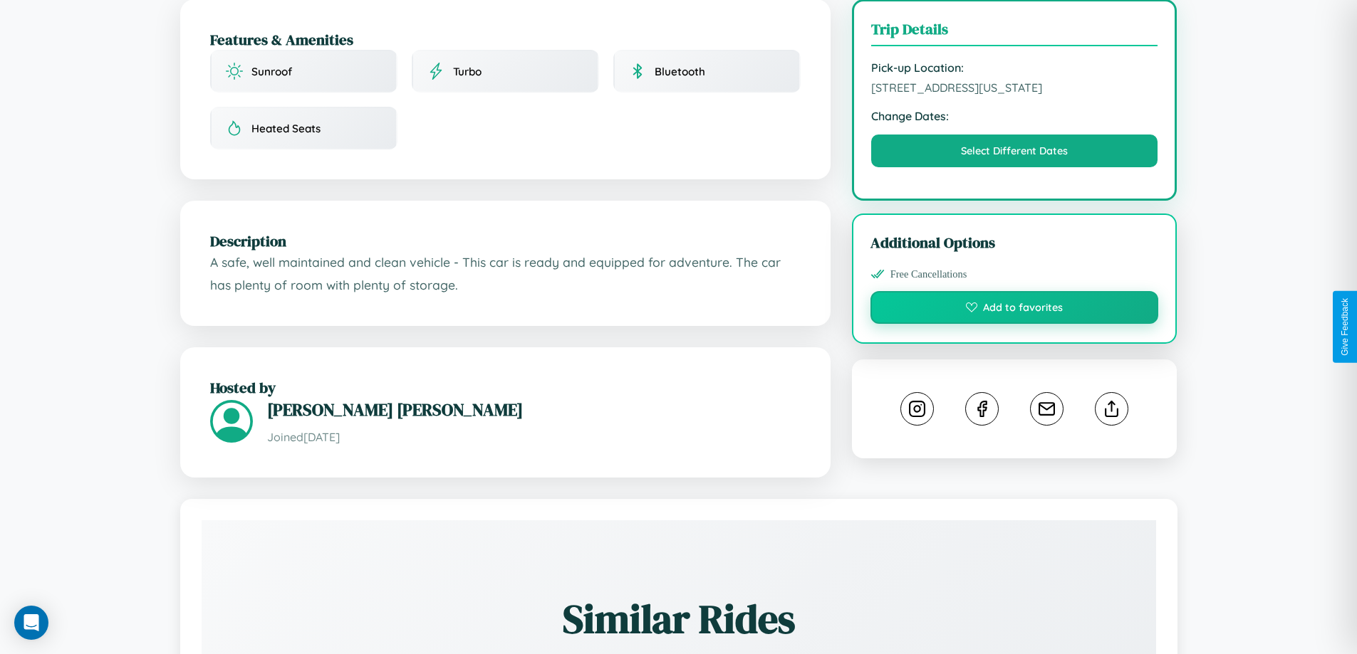
click at [1014, 324] on button "Add to favorites" at bounding box center [1014, 307] width 288 height 33
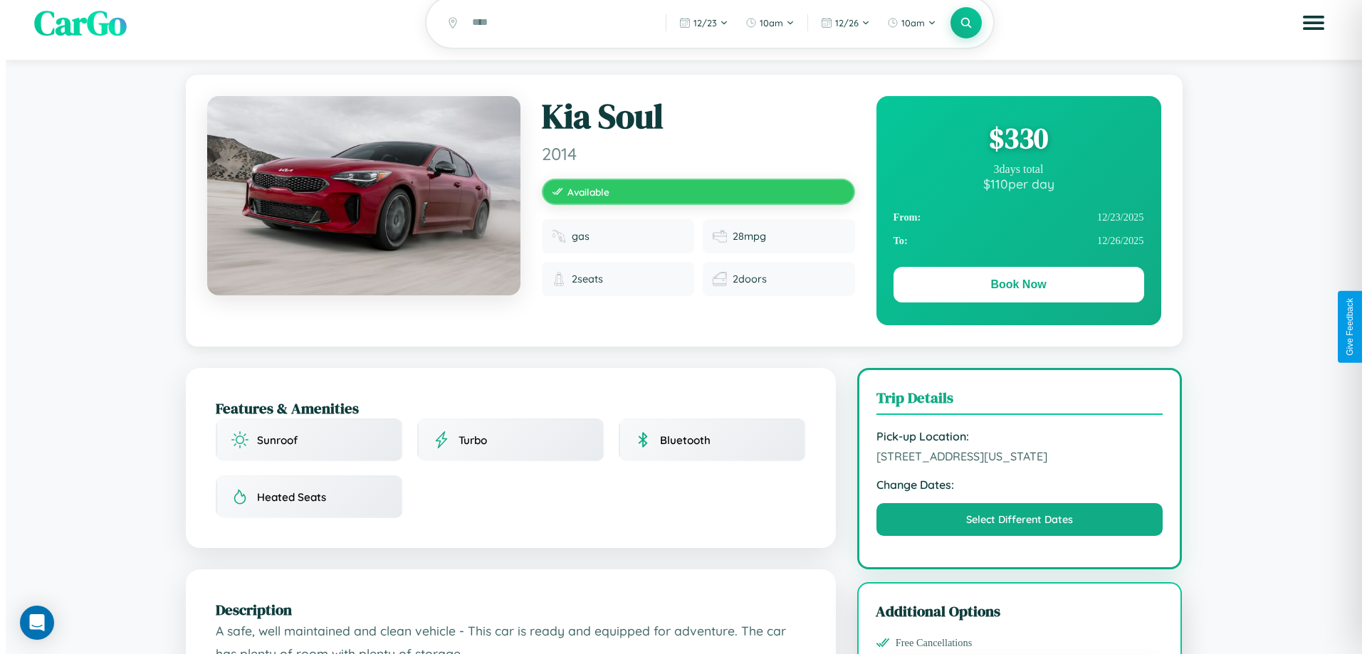
scroll to position [0, 0]
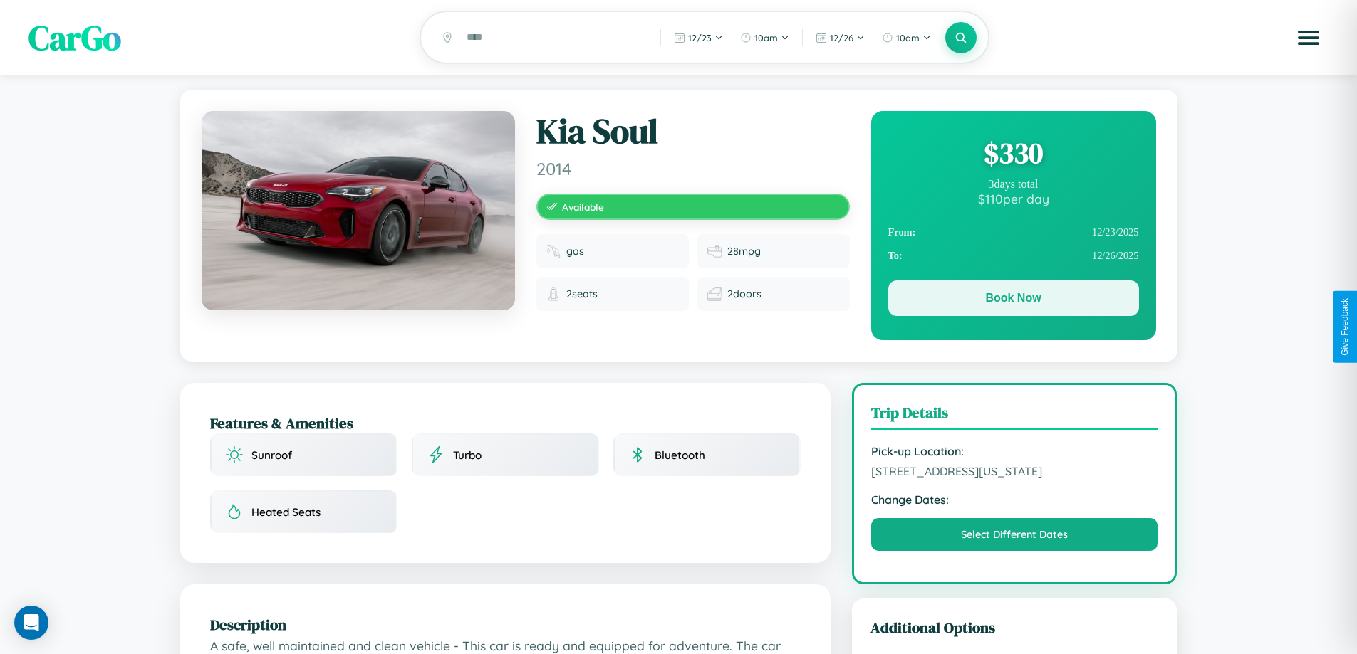
click at [1013, 301] on button "Book Now" at bounding box center [1013, 299] width 251 height 36
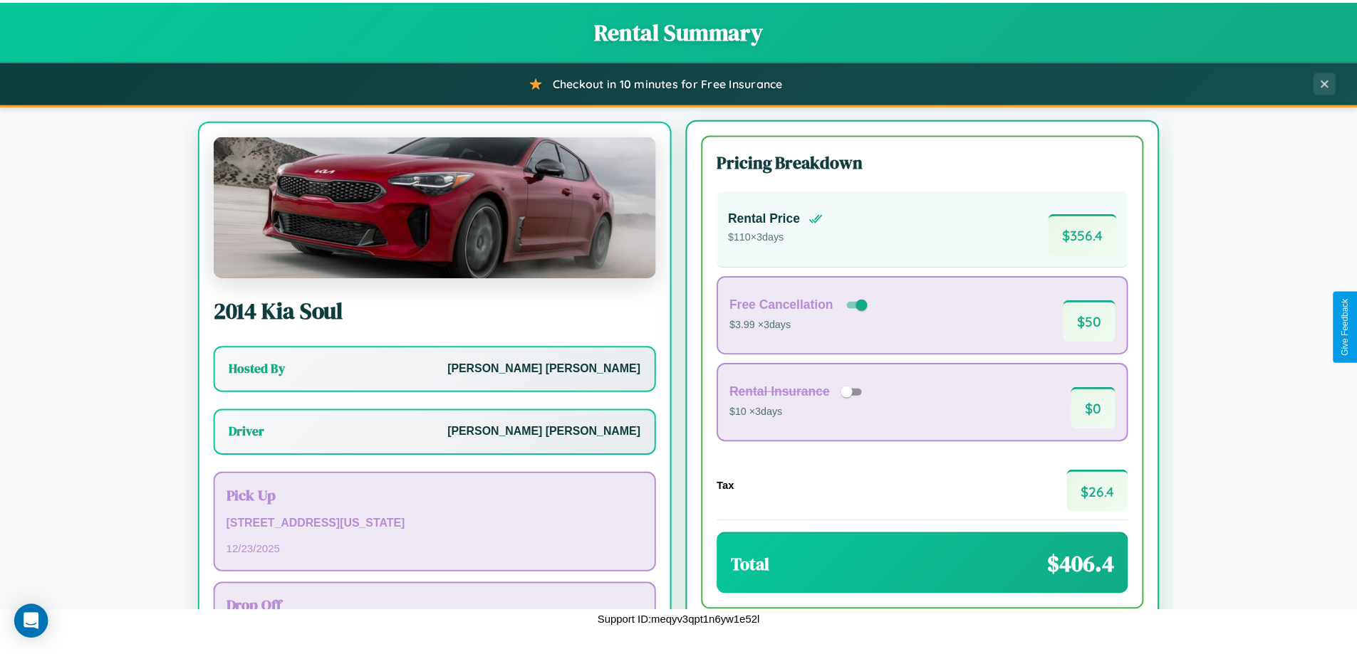
scroll to position [66, 0]
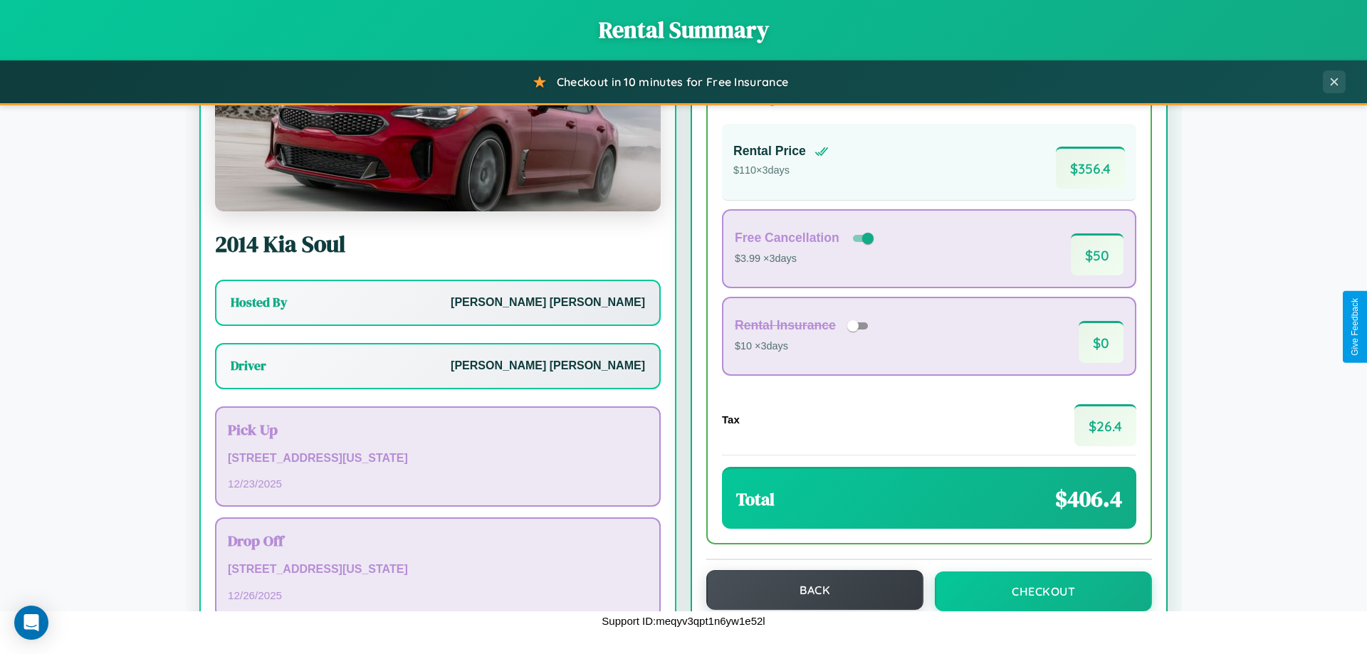
click at [808, 590] on button "Back" at bounding box center [814, 590] width 217 height 40
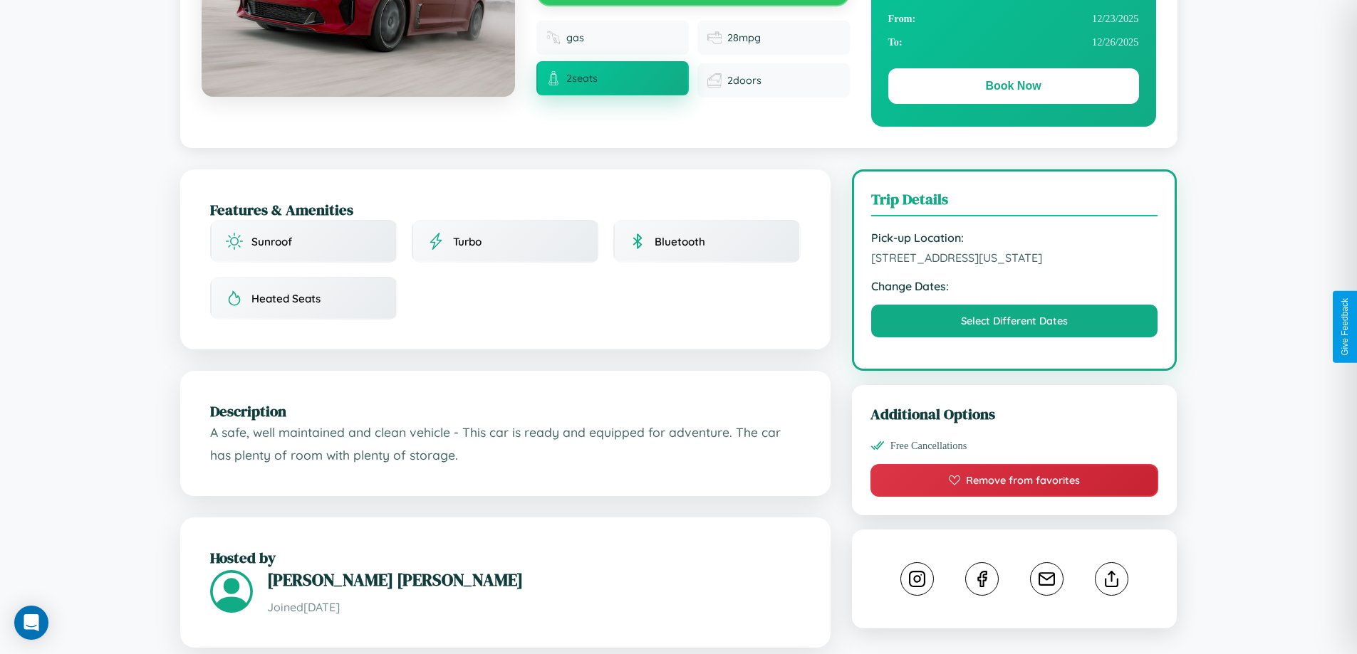
scroll to position [812, 0]
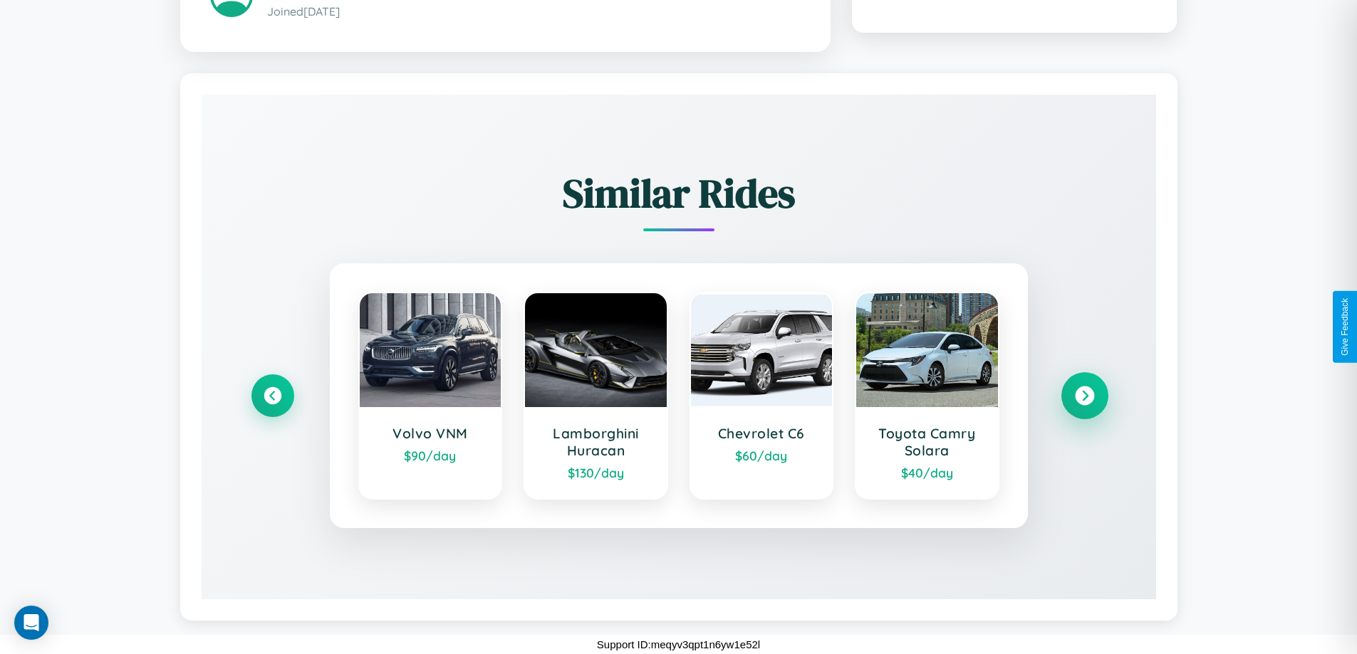
click at [1084, 396] on icon at bounding box center [1084, 396] width 19 height 19
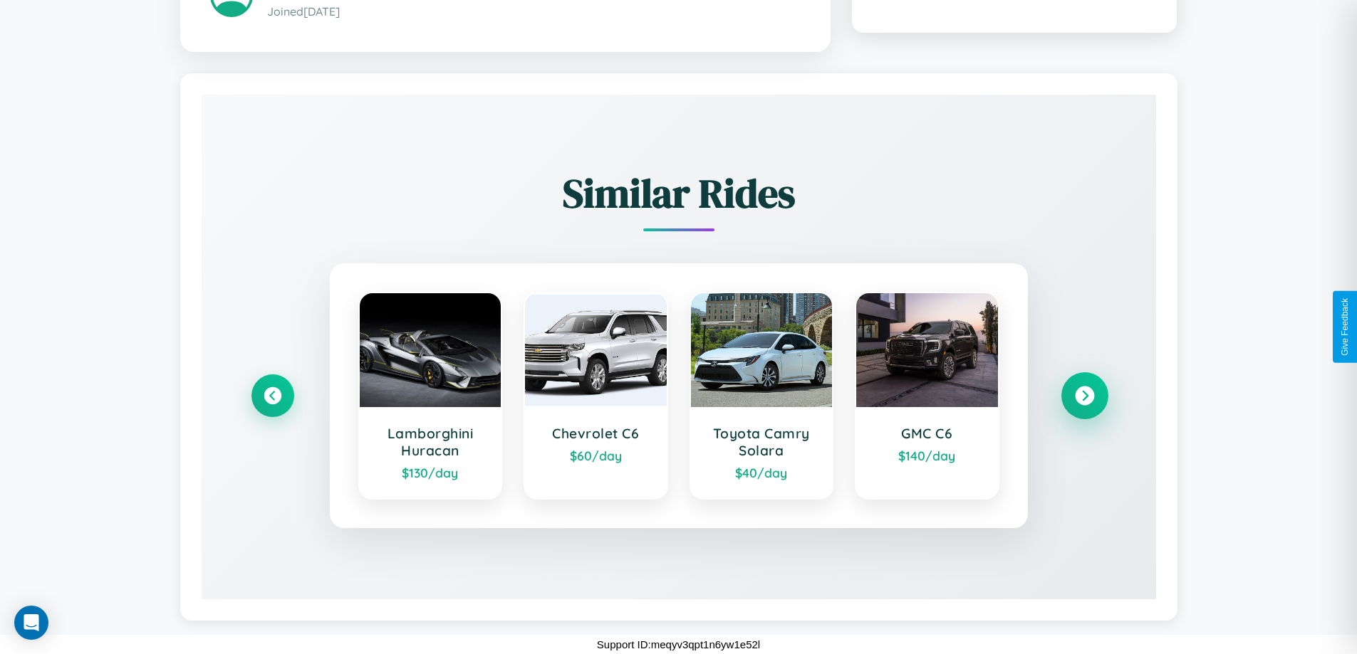
click at [1084, 396] on icon at bounding box center [1084, 396] width 19 height 19
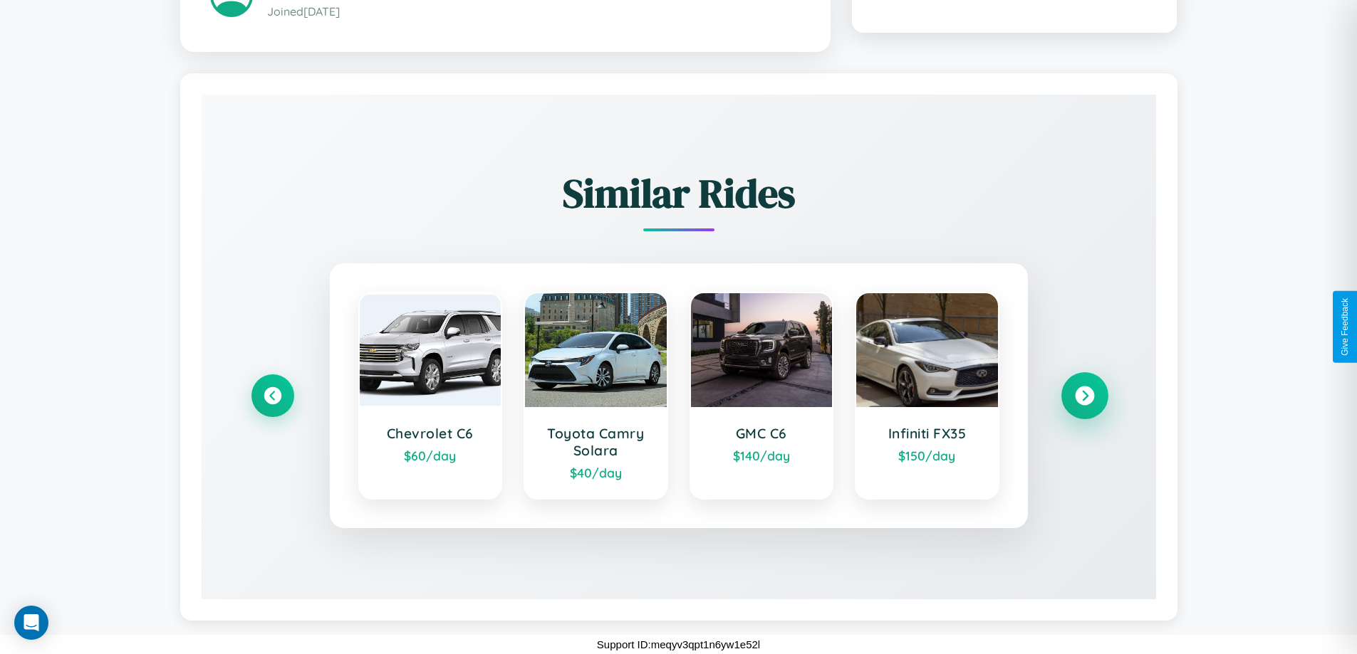
click at [1084, 396] on icon at bounding box center [1084, 396] width 19 height 19
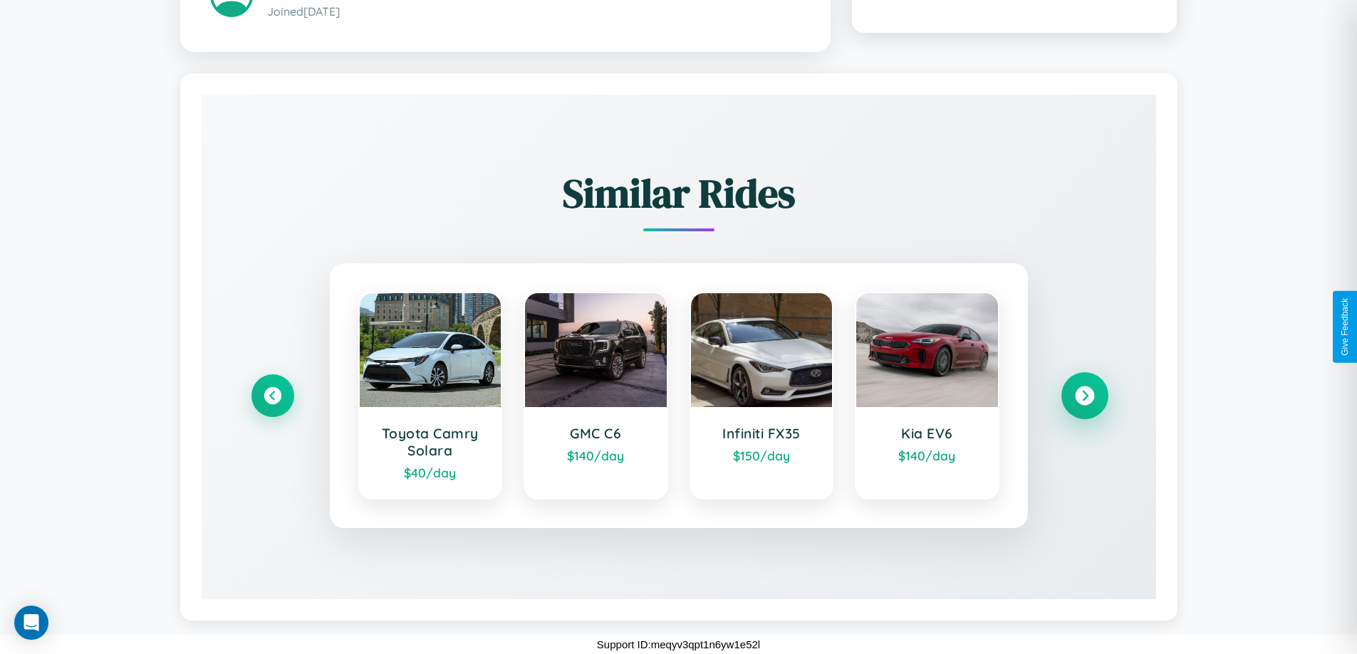
click at [1084, 396] on icon at bounding box center [1084, 396] width 19 height 19
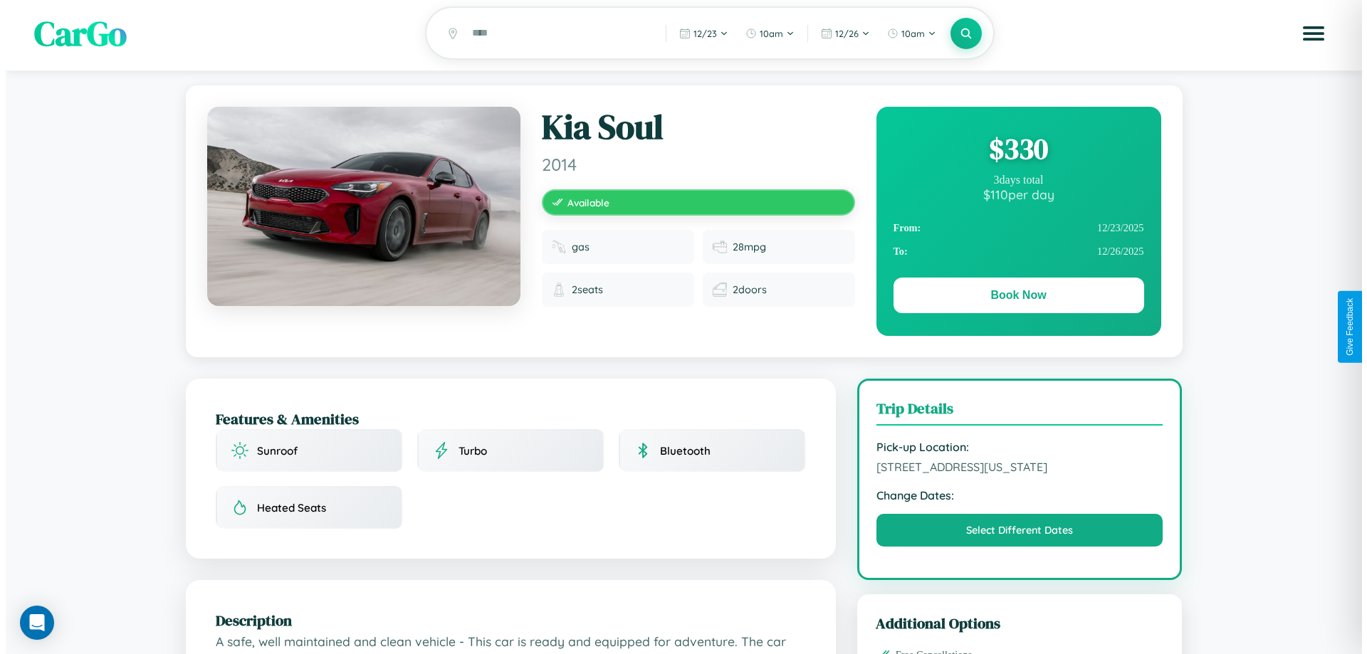
scroll to position [0, 0]
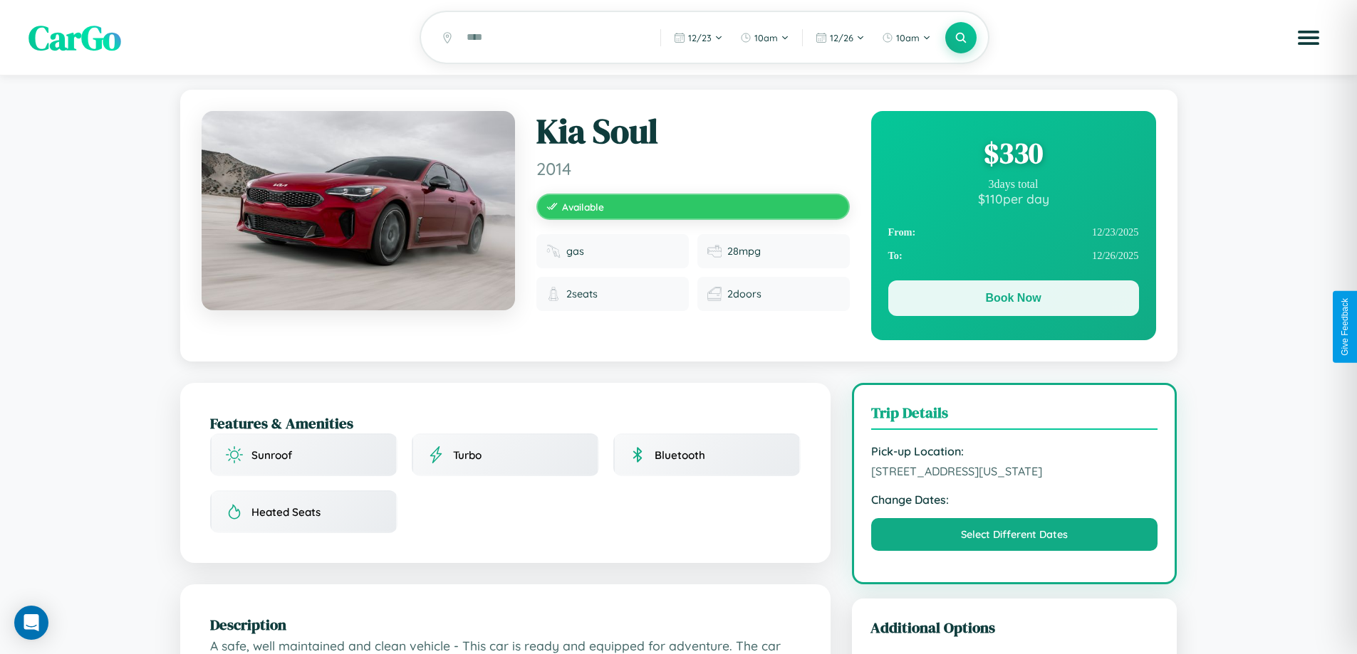
click at [1013, 302] on button "Book Now" at bounding box center [1013, 299] width 251 height 36
